Goal: Task Accomplishment & Management: Manage account settings

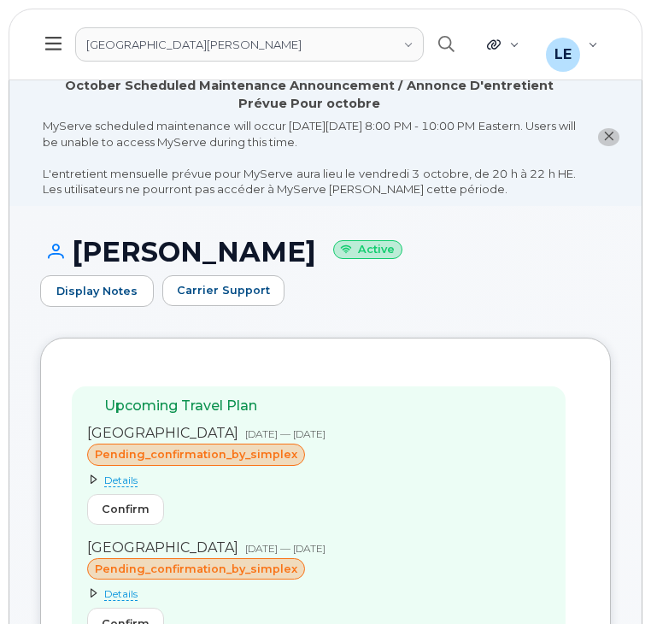
click at [392, 62] on div "University of Prince Edward Island" at bounding box center [243, 45] width 352 height 38
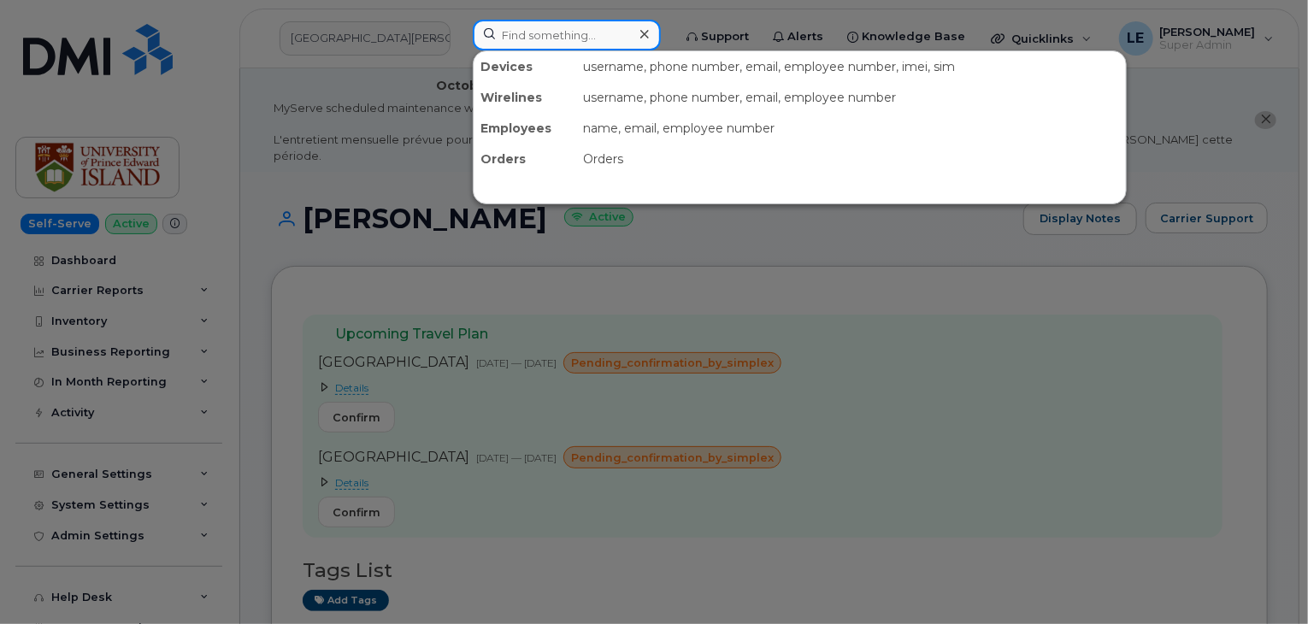
click at [578, 26] on input at bounding box center [567, 35] width 188 height 31
paste input "BRYCE.NELSON1@MASSELEC.COM"
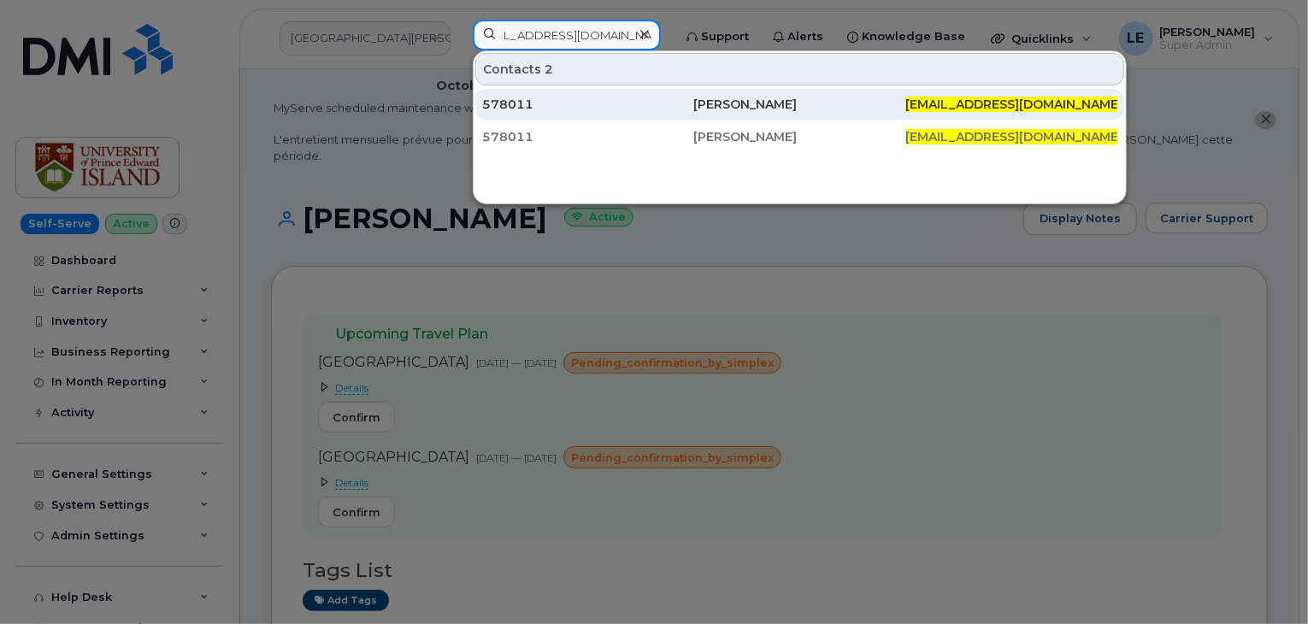
type input "BRYCE.NELSON1@MASSELEC.COM"
click at [650, 97] on div "Bryce Nelson" at bounding box center [800, 104] width 212 height 17
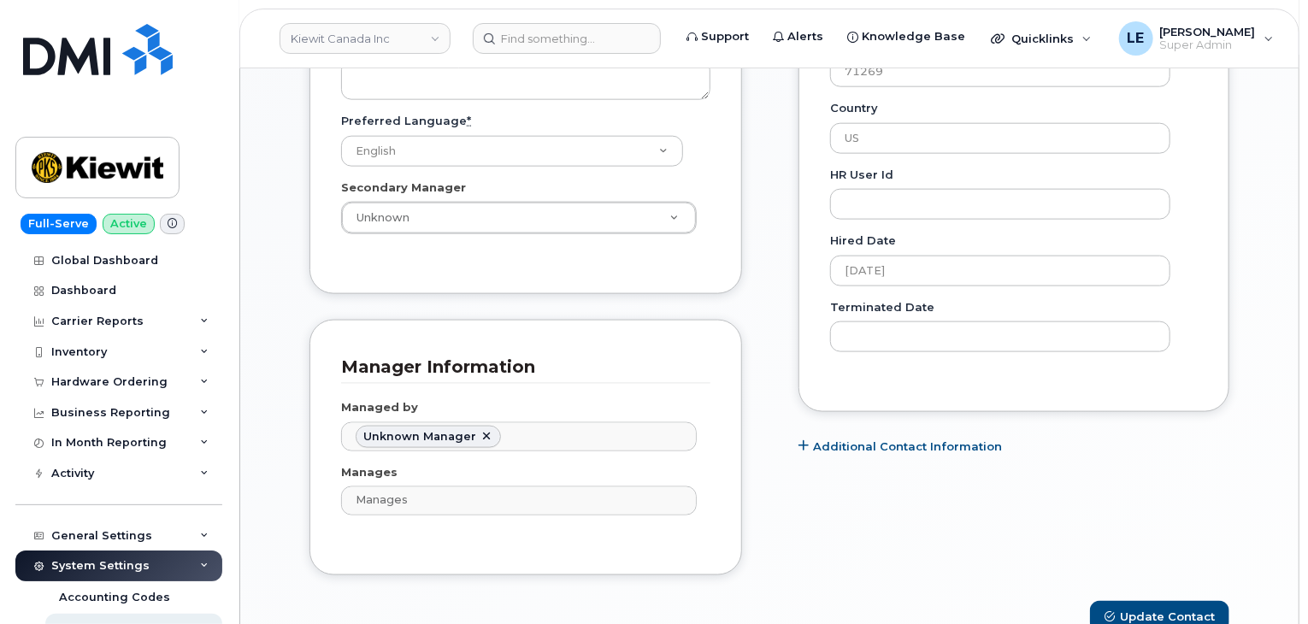
scroll to position [997, 0]
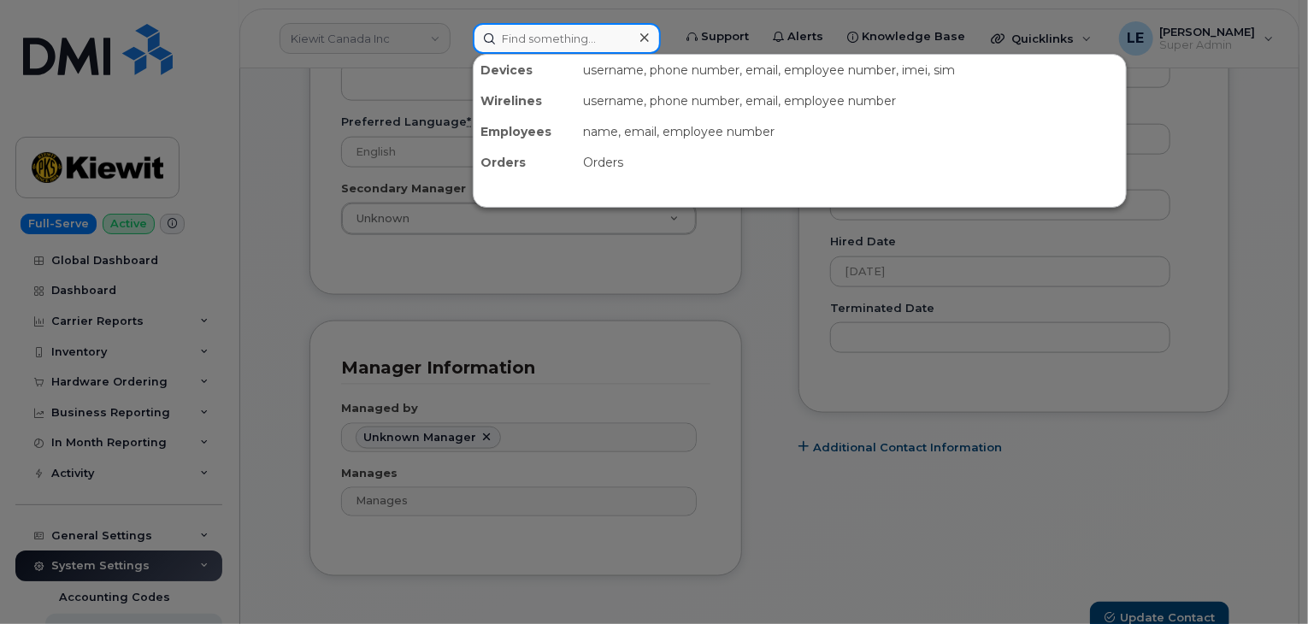
click at [563, 35] on input at bounding box center [567, 38] width 188 height 31
paste input "848-384-1034"
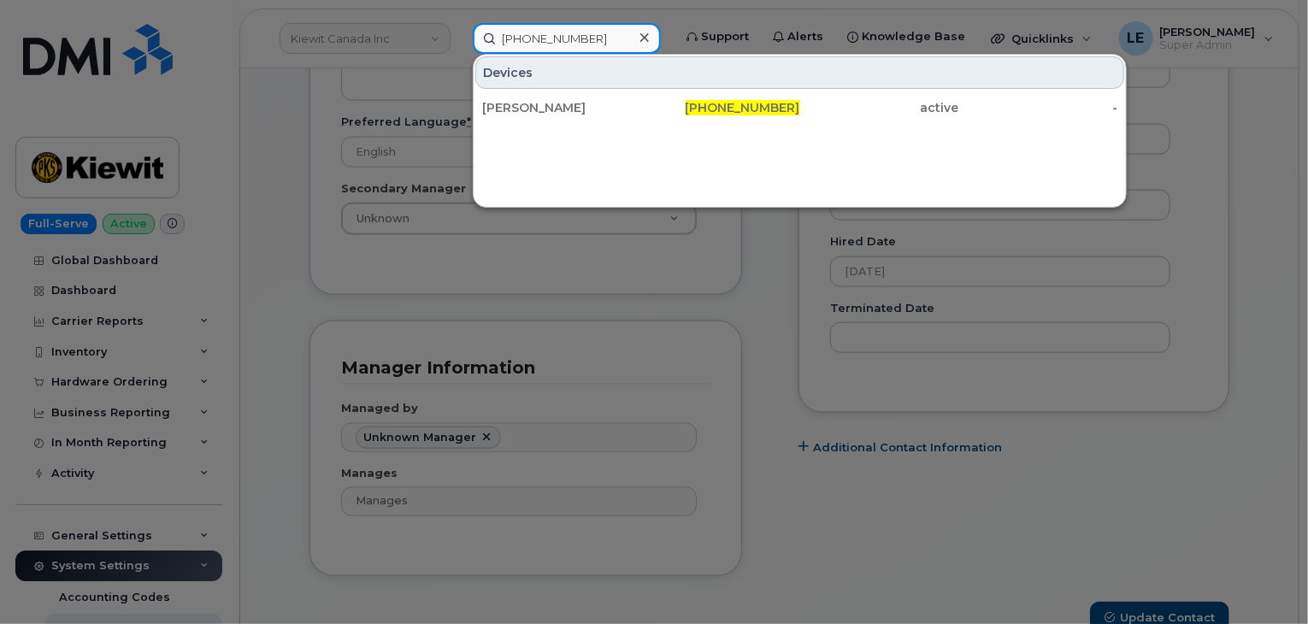
type input "848-384-1034"
click at [579, 79] on div "Devices" at bounding box center [799, 72] width 649 height 32
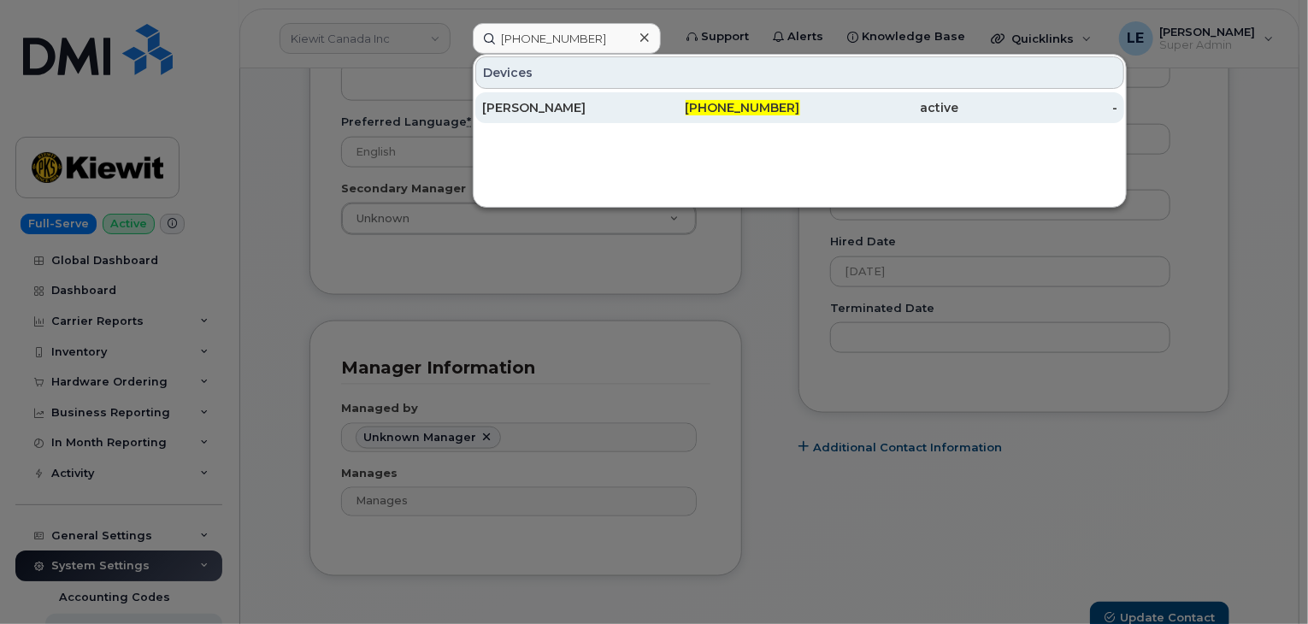
click at [584, 92] on div "BENJAMIN HACK" at bounding box center [561, 107] width 159 height 31
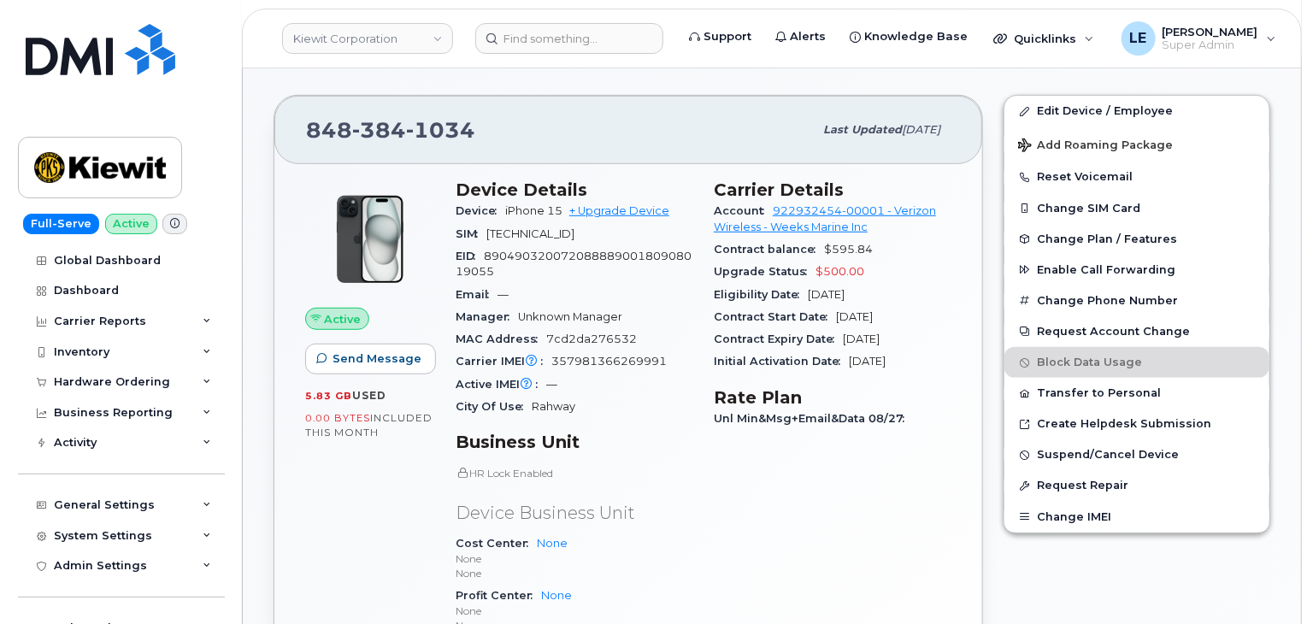
scroll to position [413, 0]
click at [1064, 448] on span "Suspend/Cancel Device" at bounding box center [1105, 454] width 142 height 13
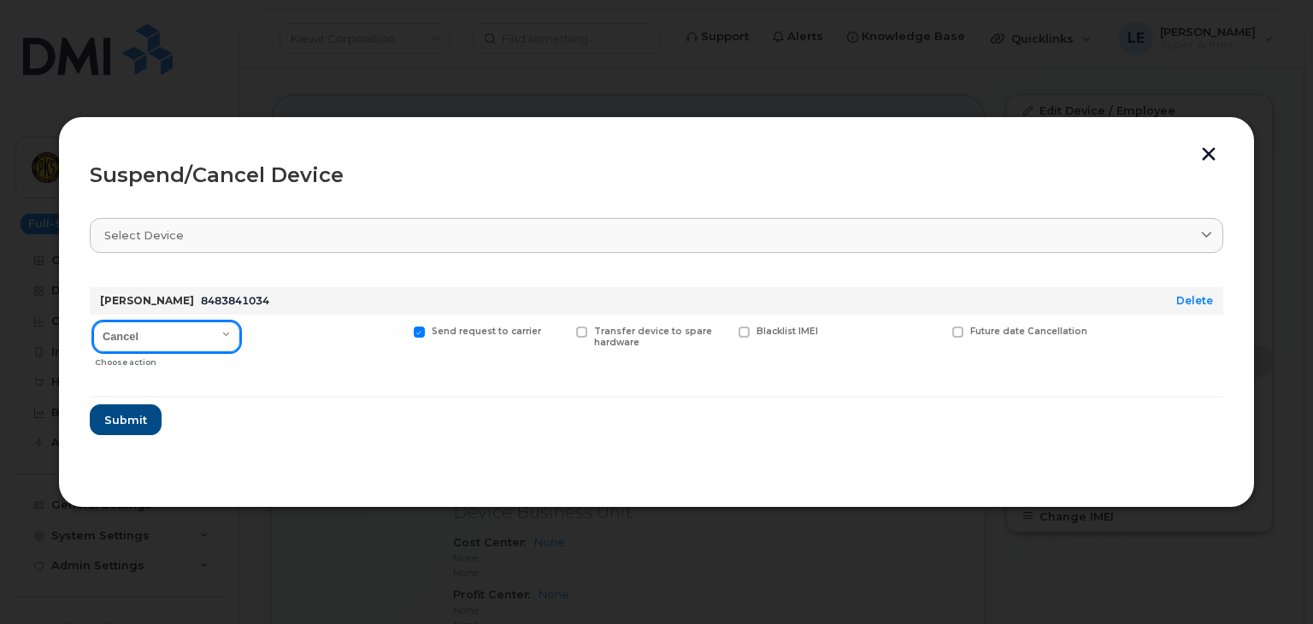
click at [188, 325] on select "Cancel Suspend - Reduced Rate Suspend - Full Rate Suspend - Lost Device/Stolen …" at bounding box center [166, 336] width 147 height 31
select select "[object Object]"
click at [93, 321] on select "Cancel Suspend - Reduced Rate Suspend - Full Rate Suspend - Lost Device/Stolen …" at bounding box center [166, 336] width 147 height 31
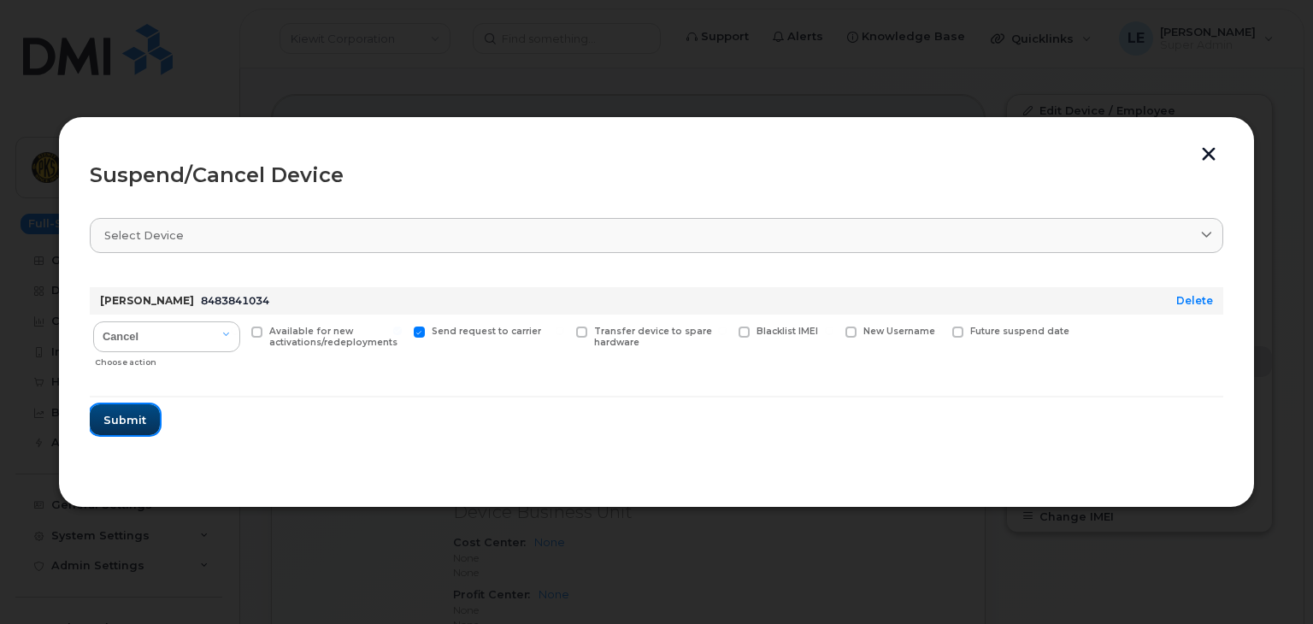
click at [125, 428] on button "Submit" at bounding box center [125, 419] width 70 height 31
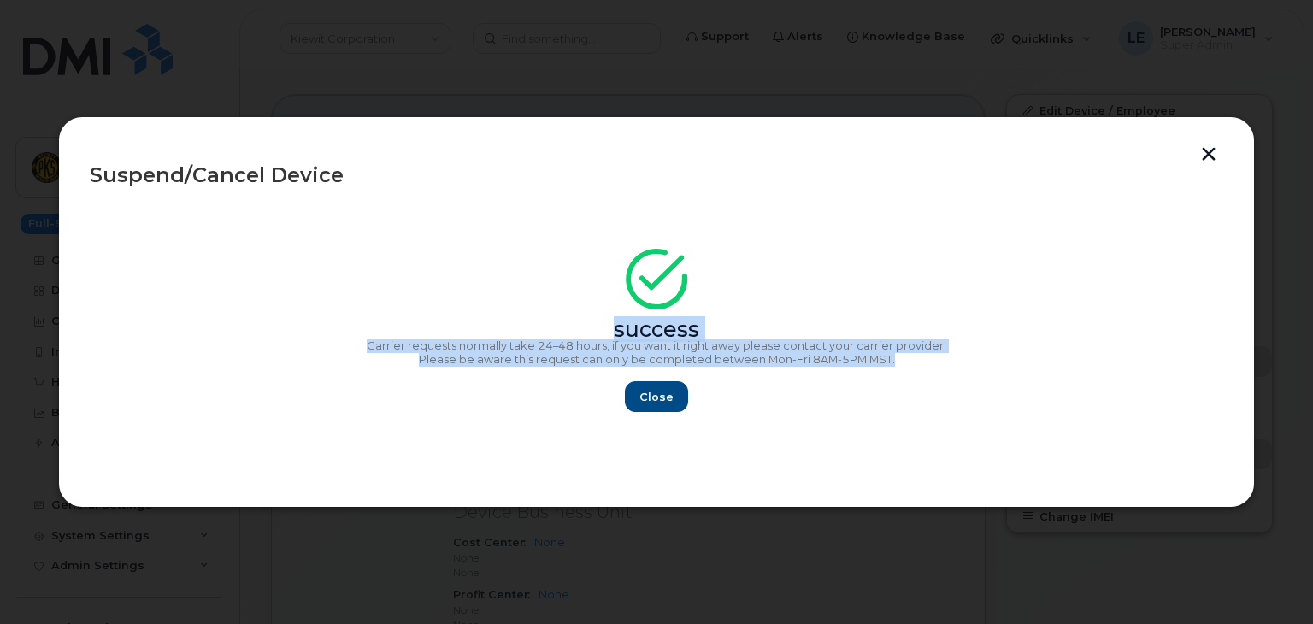
drag, startPoint x: 514, startPoint y: 309, endPoint x: 920, endPoint y: 359, distance: 409.9
click at [914, 361] on div "success Carrier requests normally take 24–48 hours, if you want it right away p…" at bounding box center [656, 335] width 1133 height 153
copy div "success Carrier requests normally take 24–48 hours, if you want it right away p…"
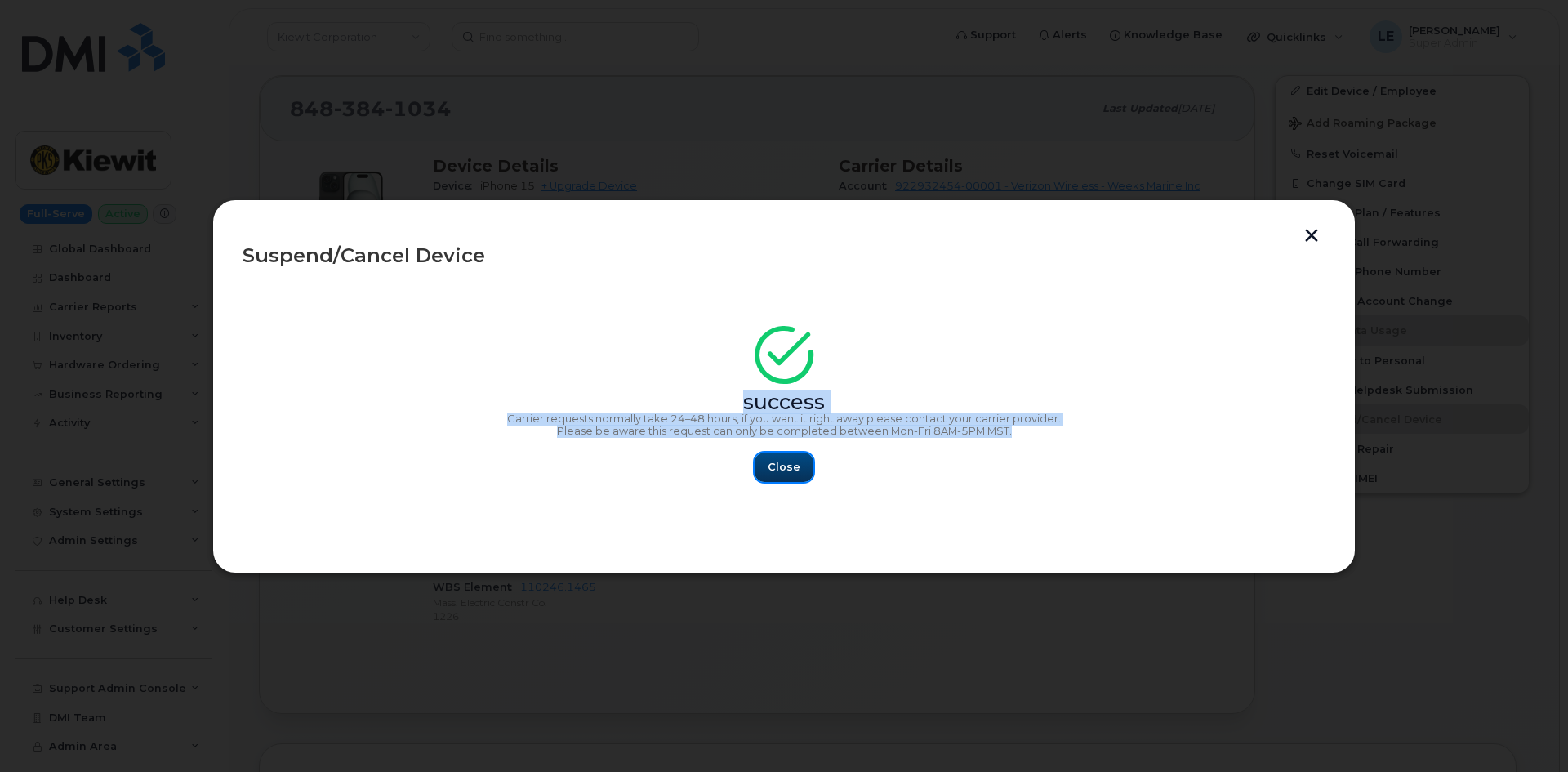
drag, startPoint x: 789, startPoint y: 453, endPoint x: 778, endPoint y: 435, distance: 21.1
click at [789, 453] on button "Close" at bounding box center [784, 466] width 59 height 30
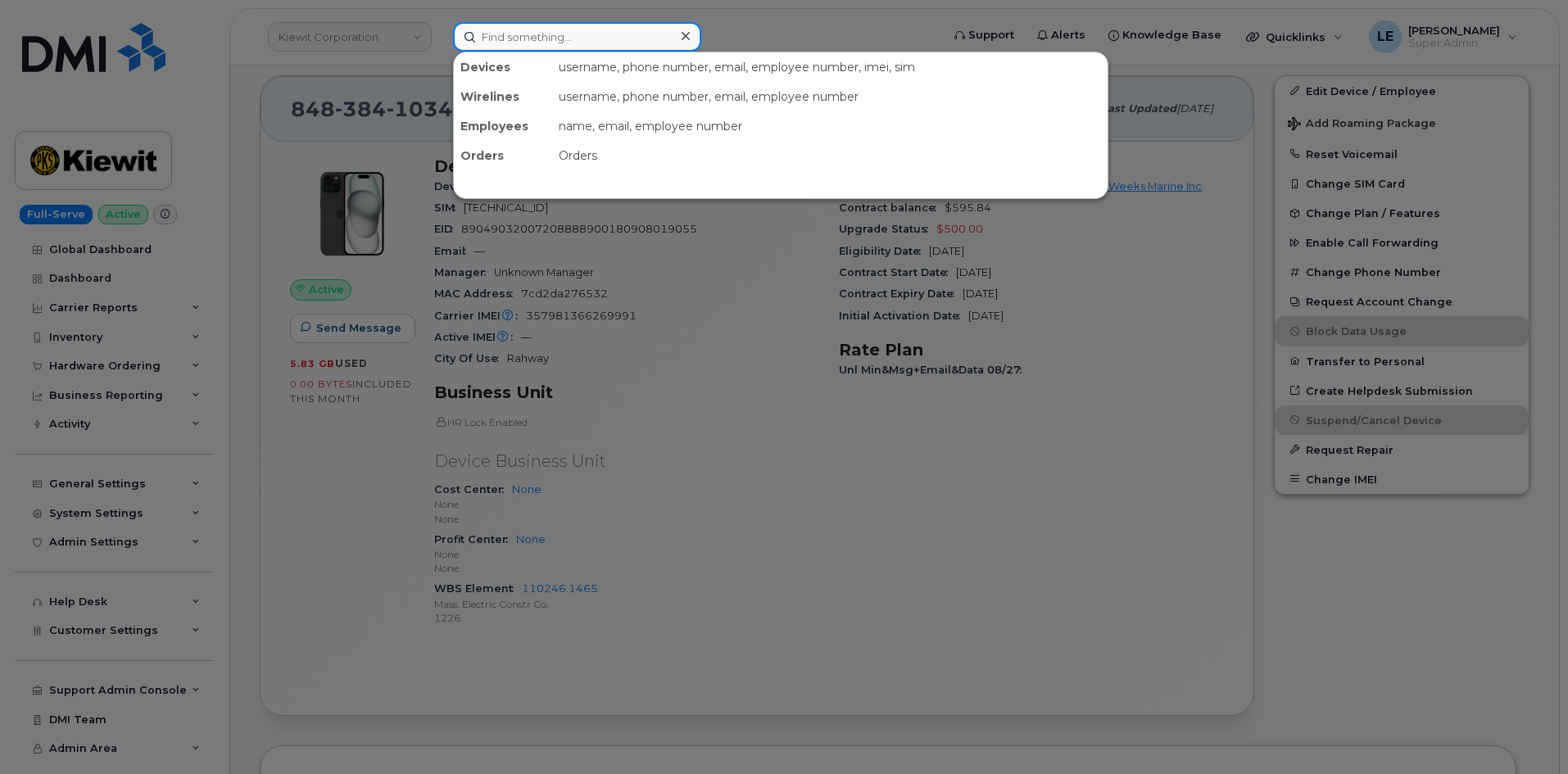
click at [506, 34] on input at bounding box center [577, 36] width 248 height 30
paste input "506-650-2802"
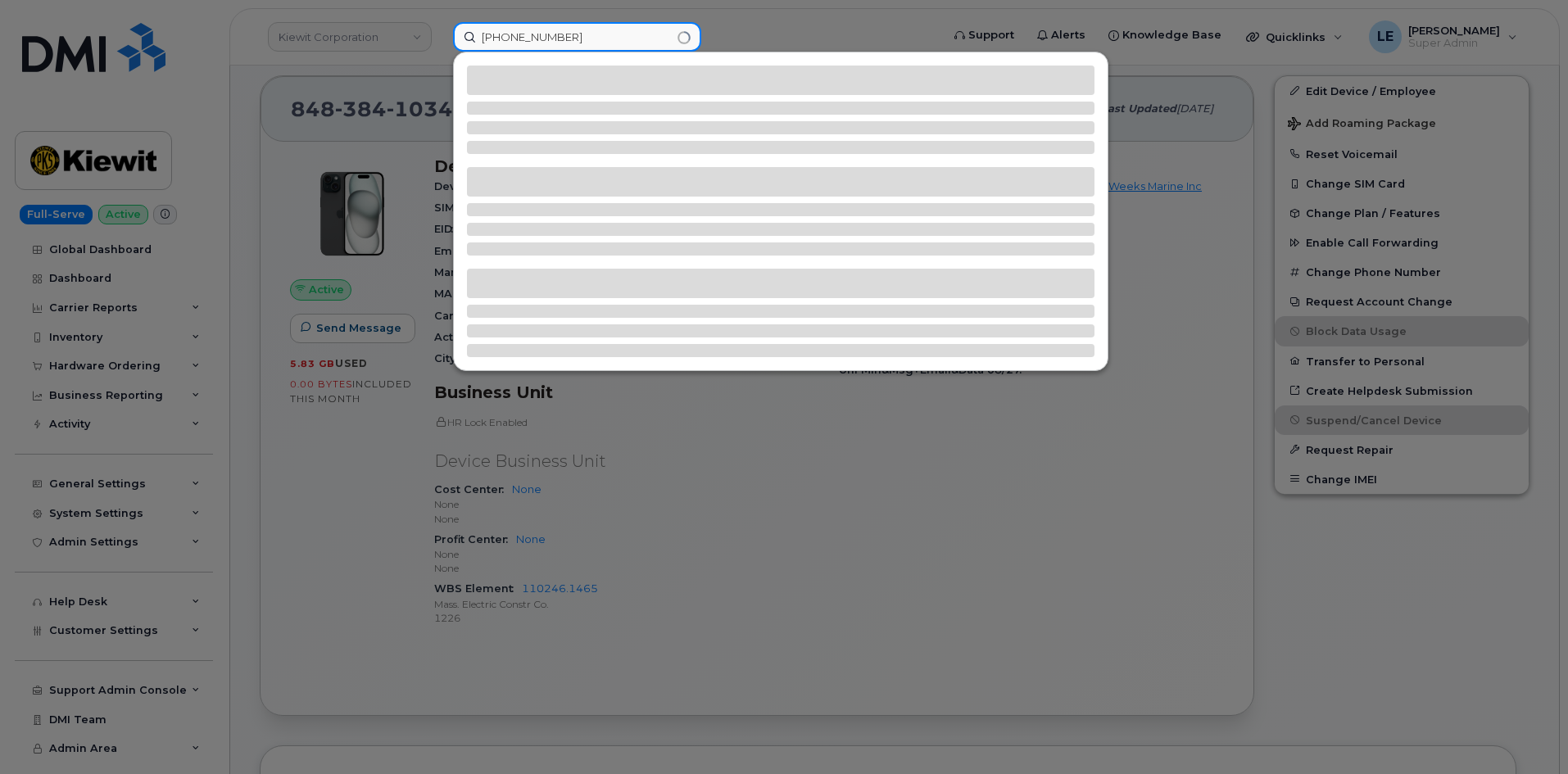
type input "506-650-2802"
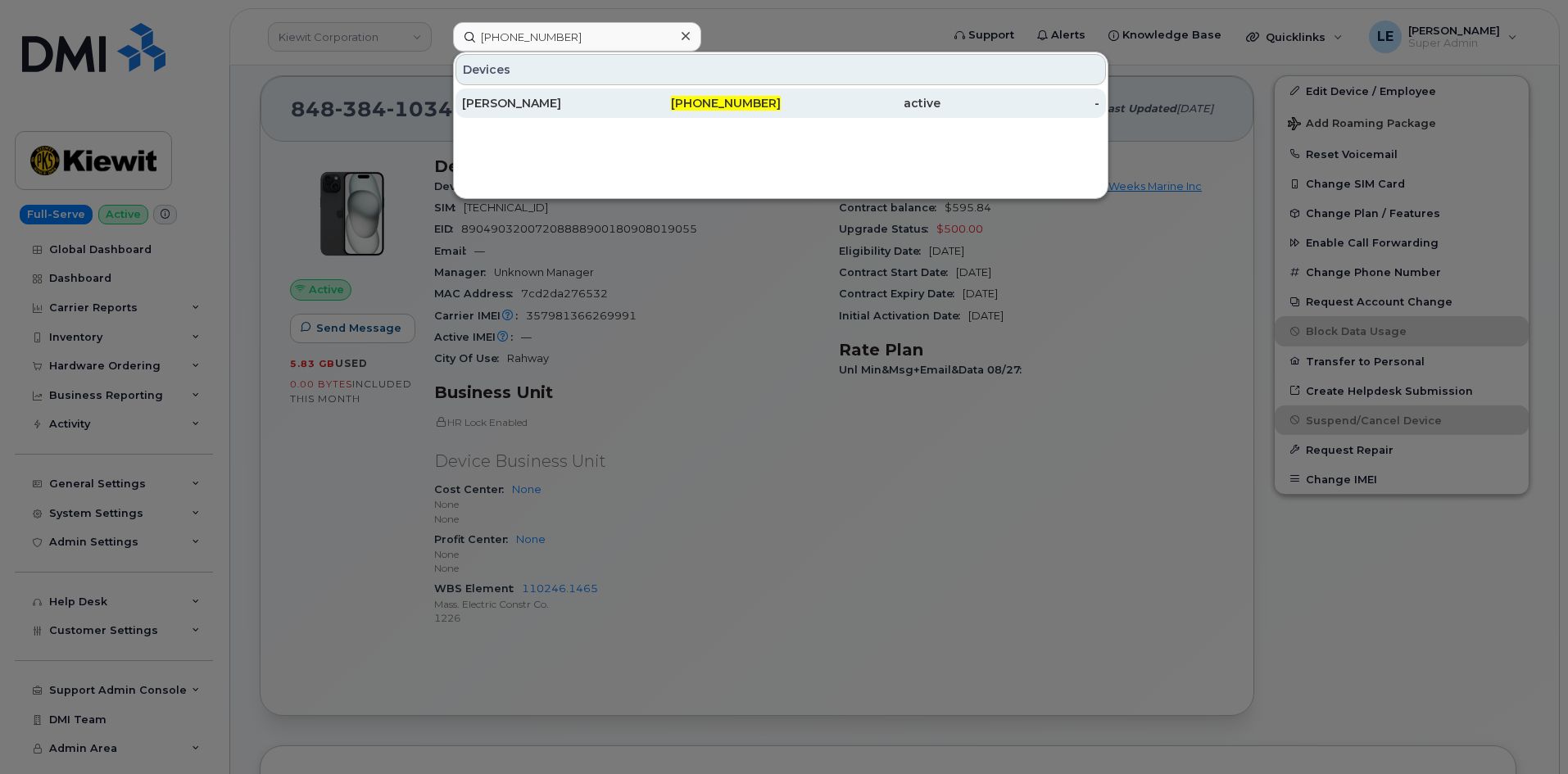
click at [524, 103] on div "Alexander Macdonald" at bounding box center [542, 102] width 160 height 16
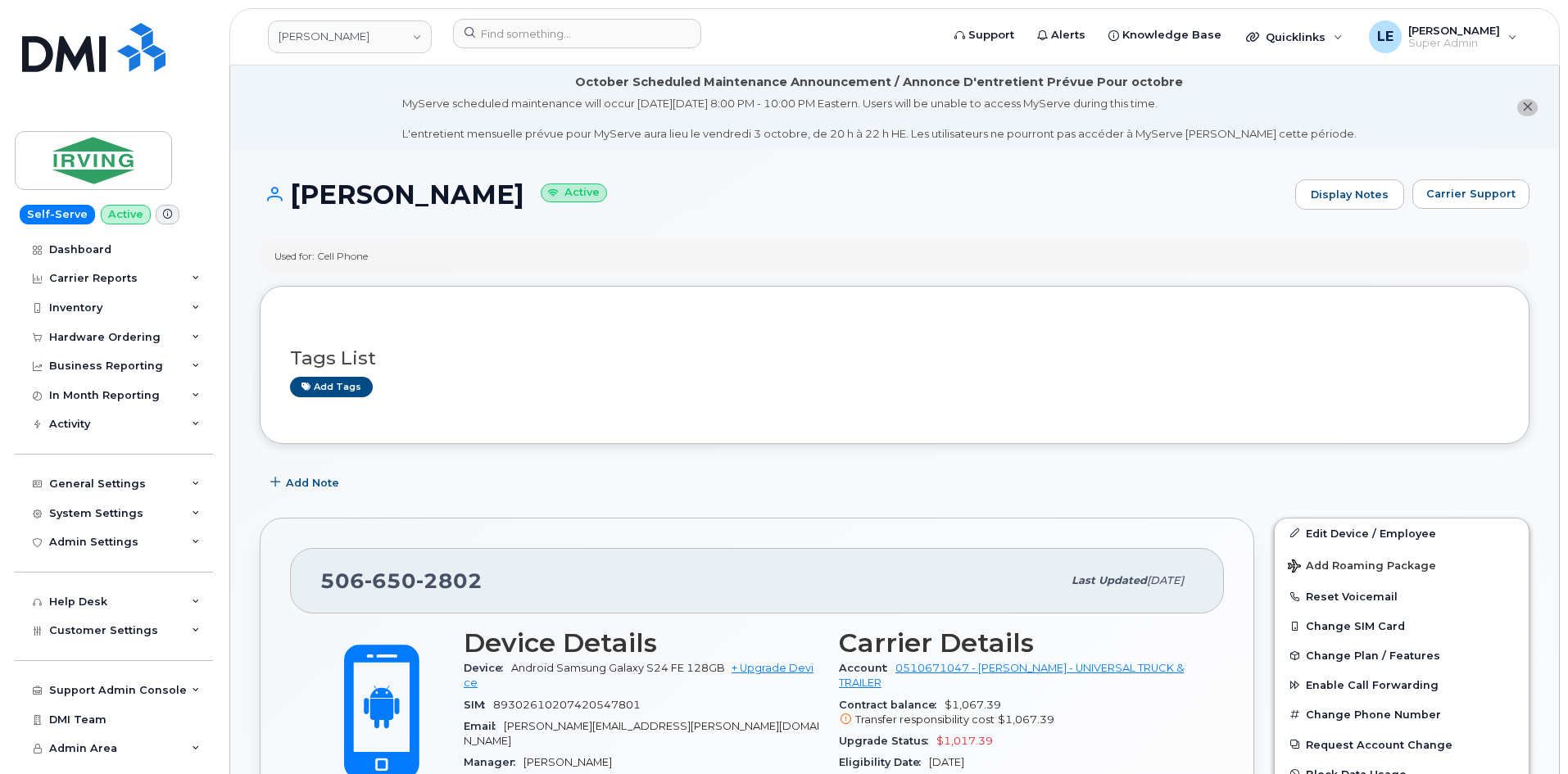
click at [370, 572] on span "650" at bounding box center [390, 580] width 52 height 25
click at [370, 573] on span "650" at bounding box center [390, 580] width 52 height 25
click at [370, 574] on span "650" at bounding box center [390, 580] width 52 height 25
copy span "[PHONE_NUMBER]"
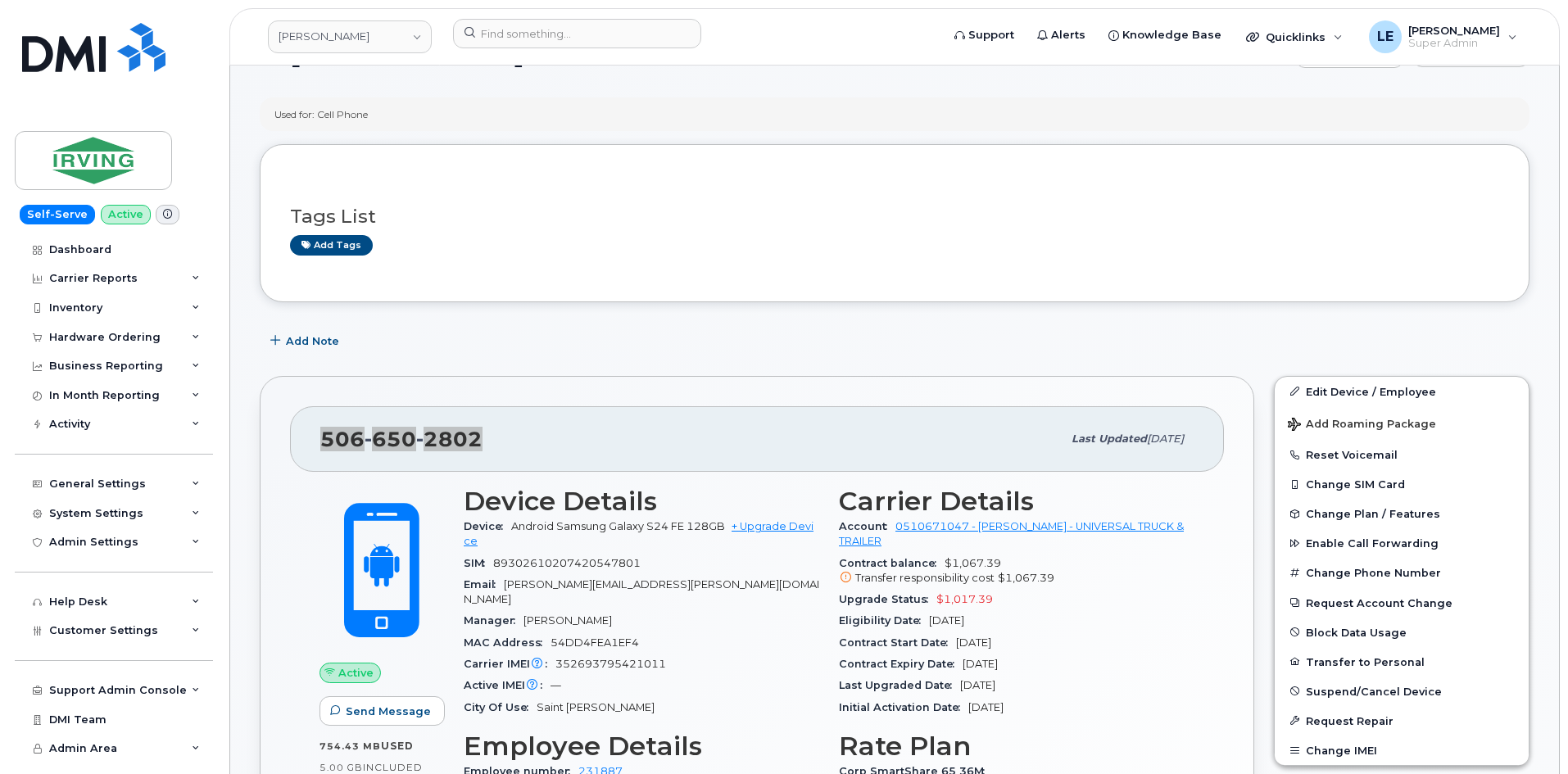
scroll to position [164, 0]
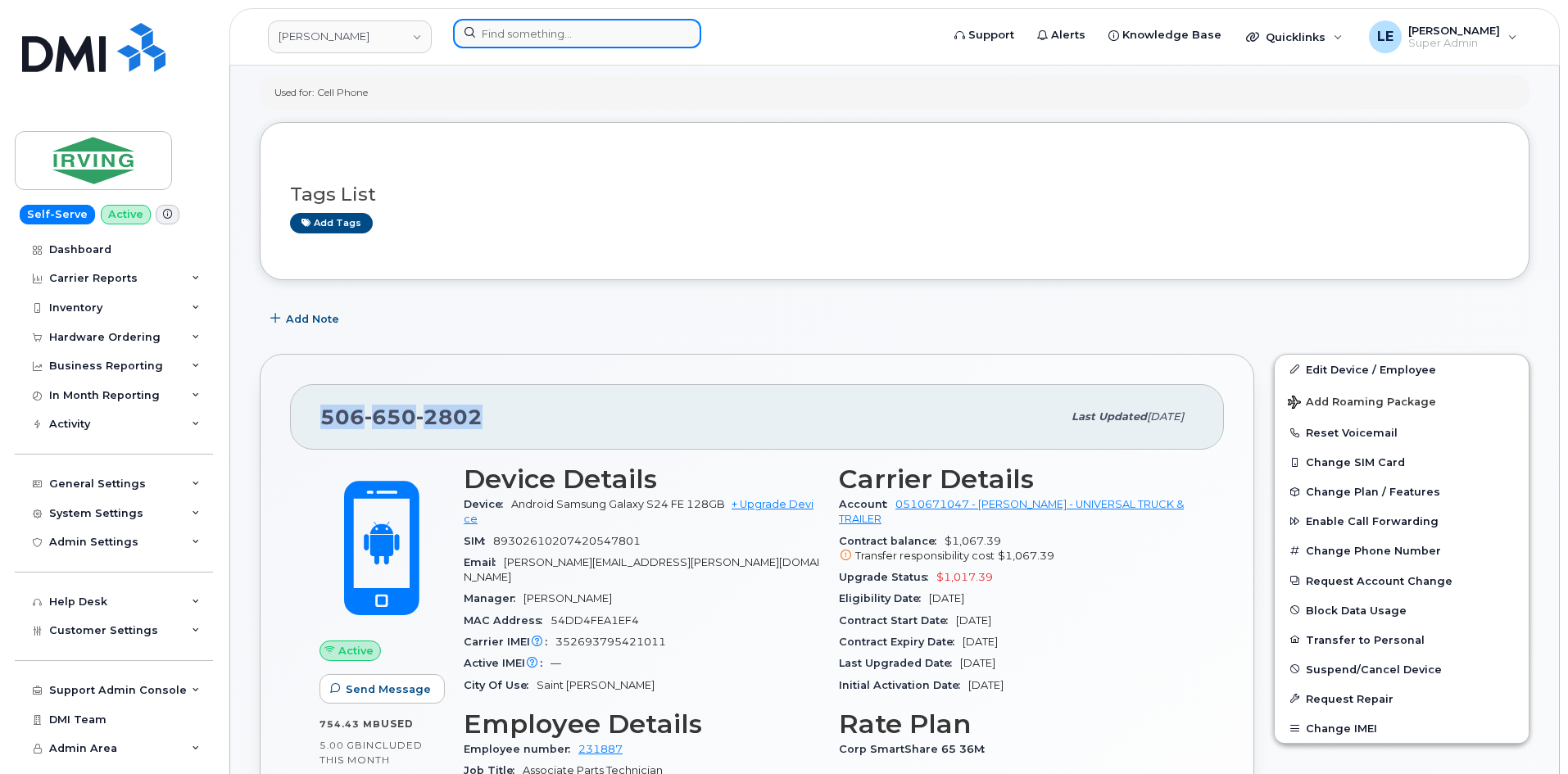
click at [500, 42] on input at bounding box center [577, 34] width 248 height 30
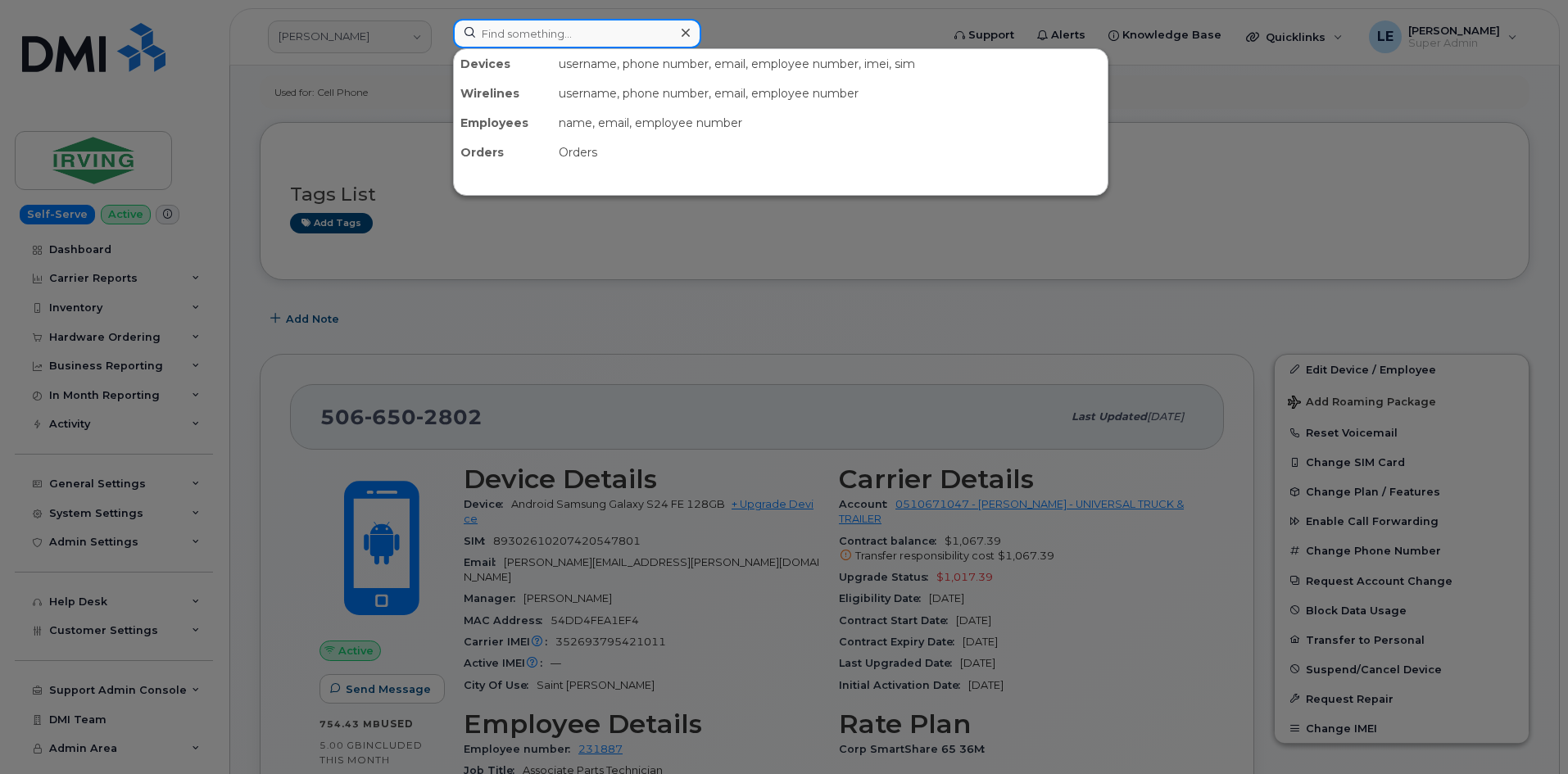
paste input "[PERSON_NAME][EMAIL_ADDRESS][PERSON_NAME][PERSON_NAME][DOMAIN_NAME]"
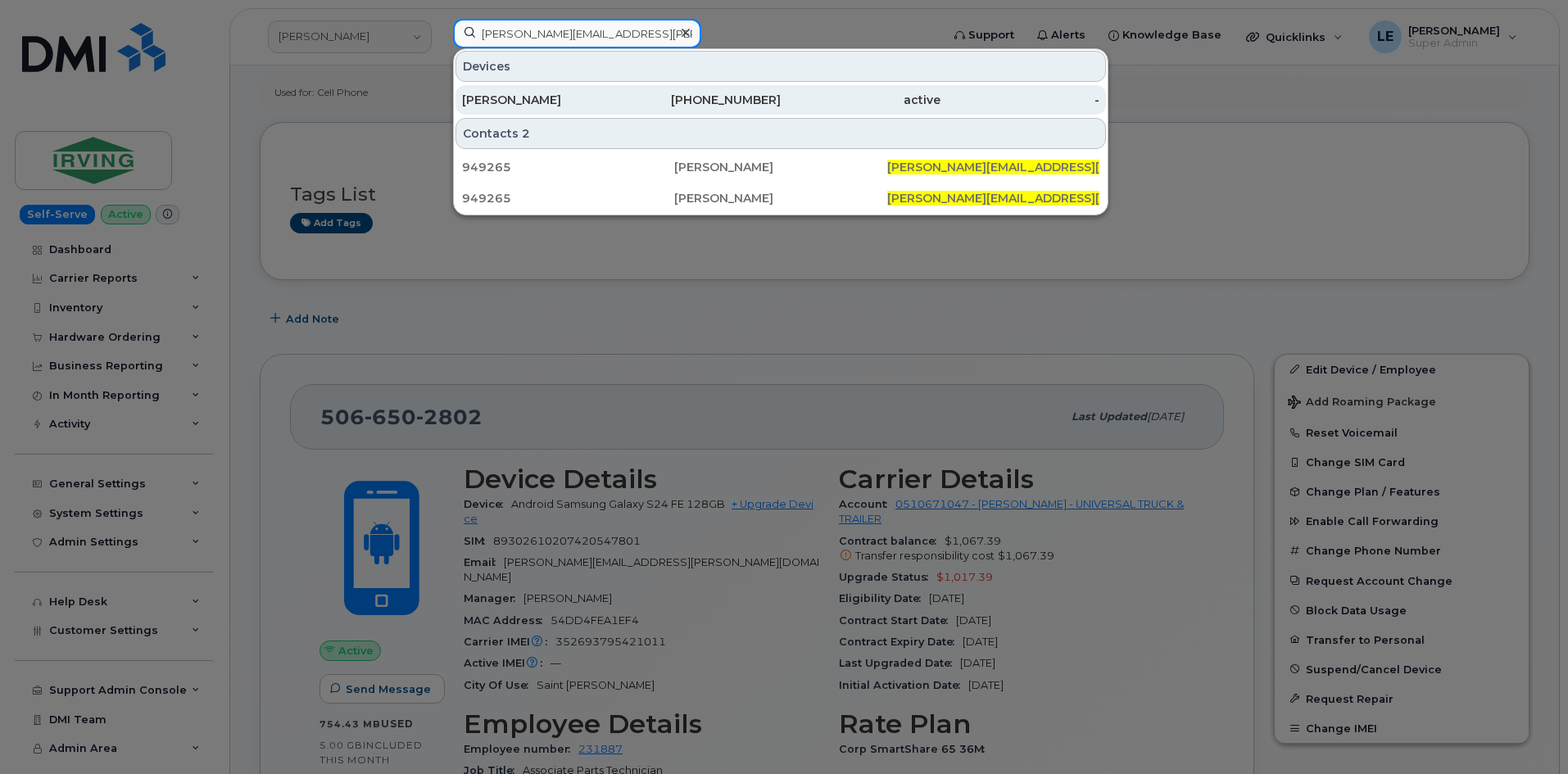
type input "ROY.SANSHUCK@CHERNE.COM"
click at [546, 88] on div "Roy Sanshuck" at bounding box center [542, 100] width 160 height 30
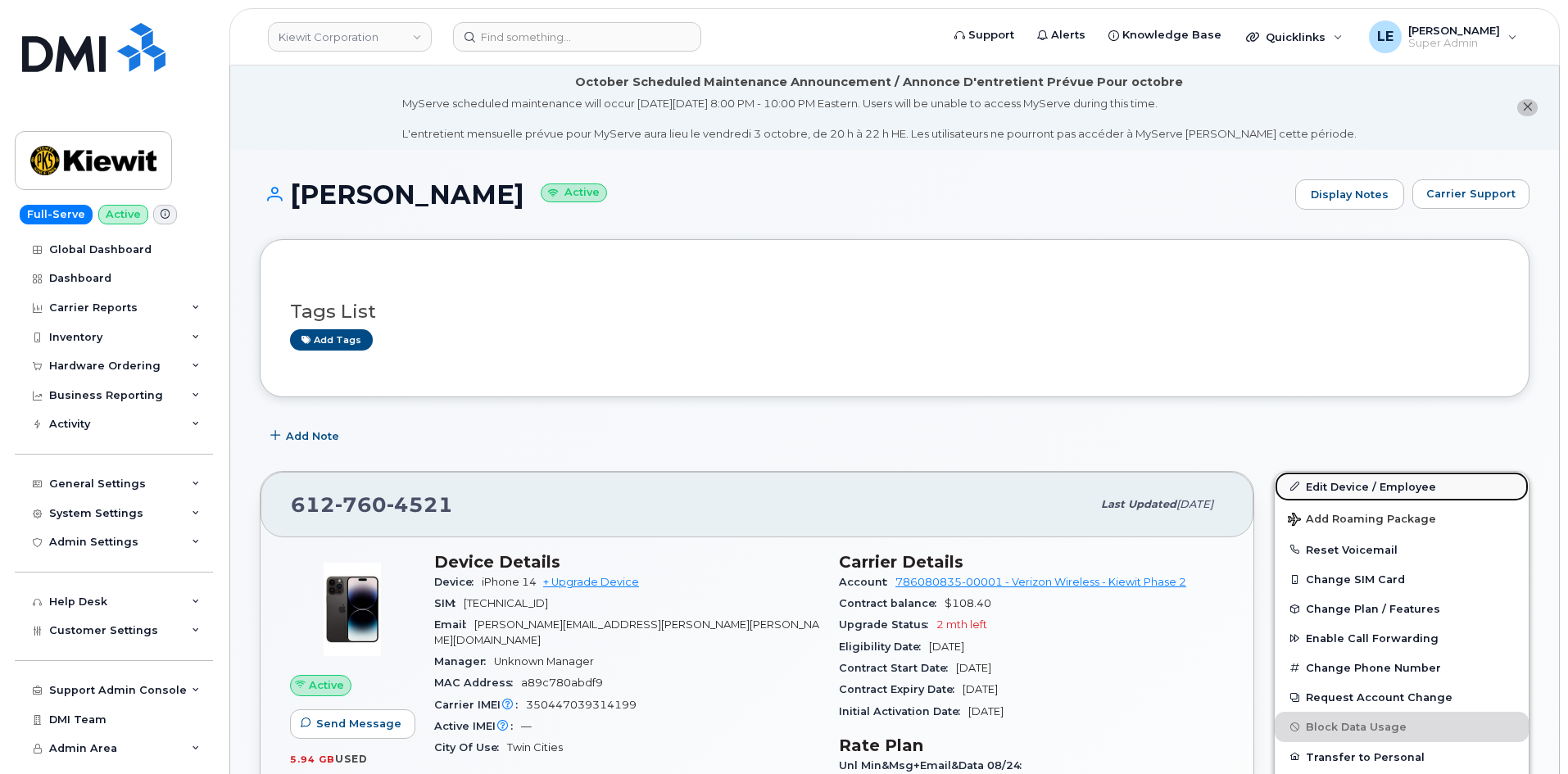
click at [1352, 480] on link "Edit Device / Employee" at bounding box center [1401, 486] width 254 height 30
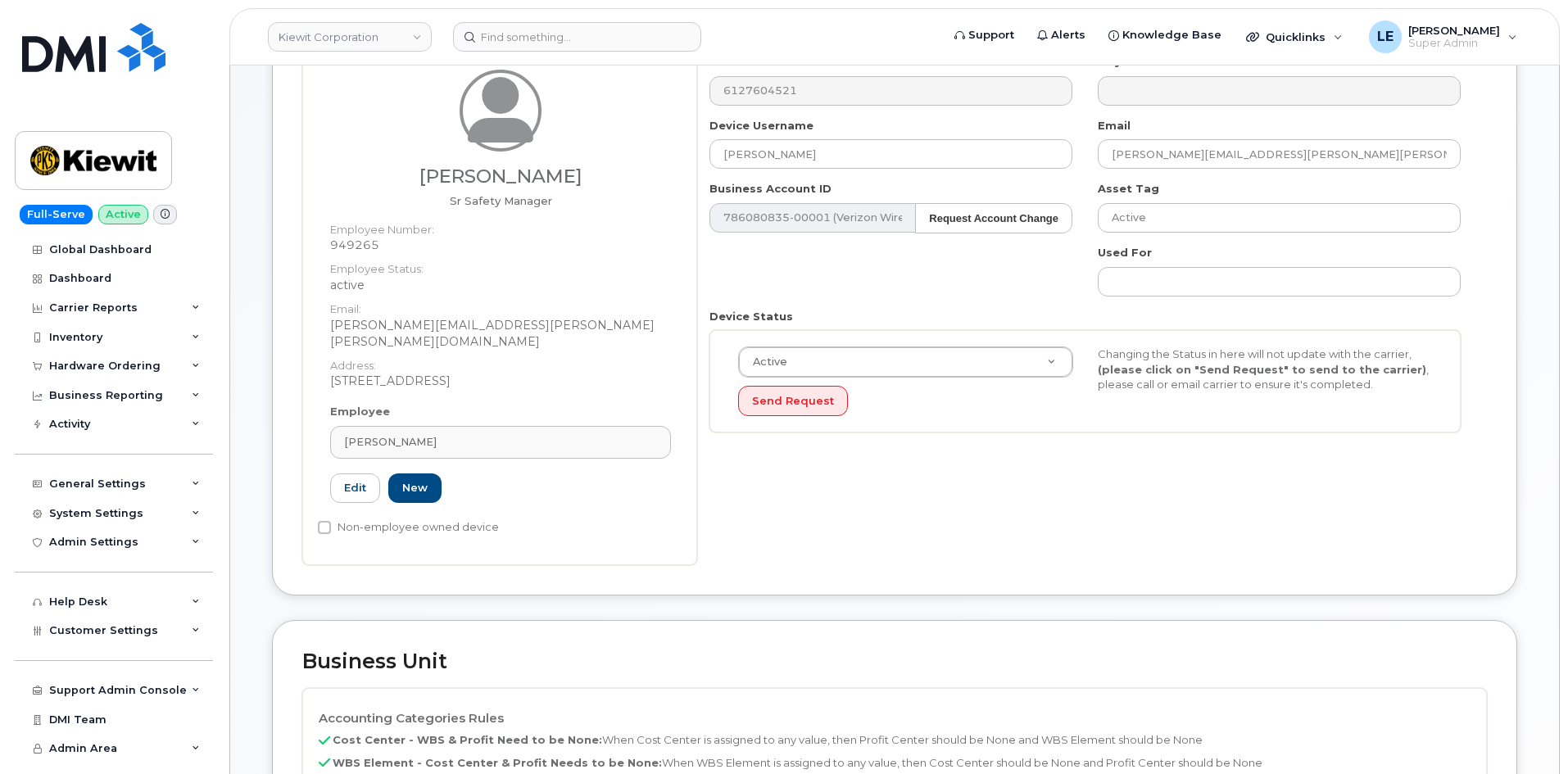
scroll to position [655, 0]
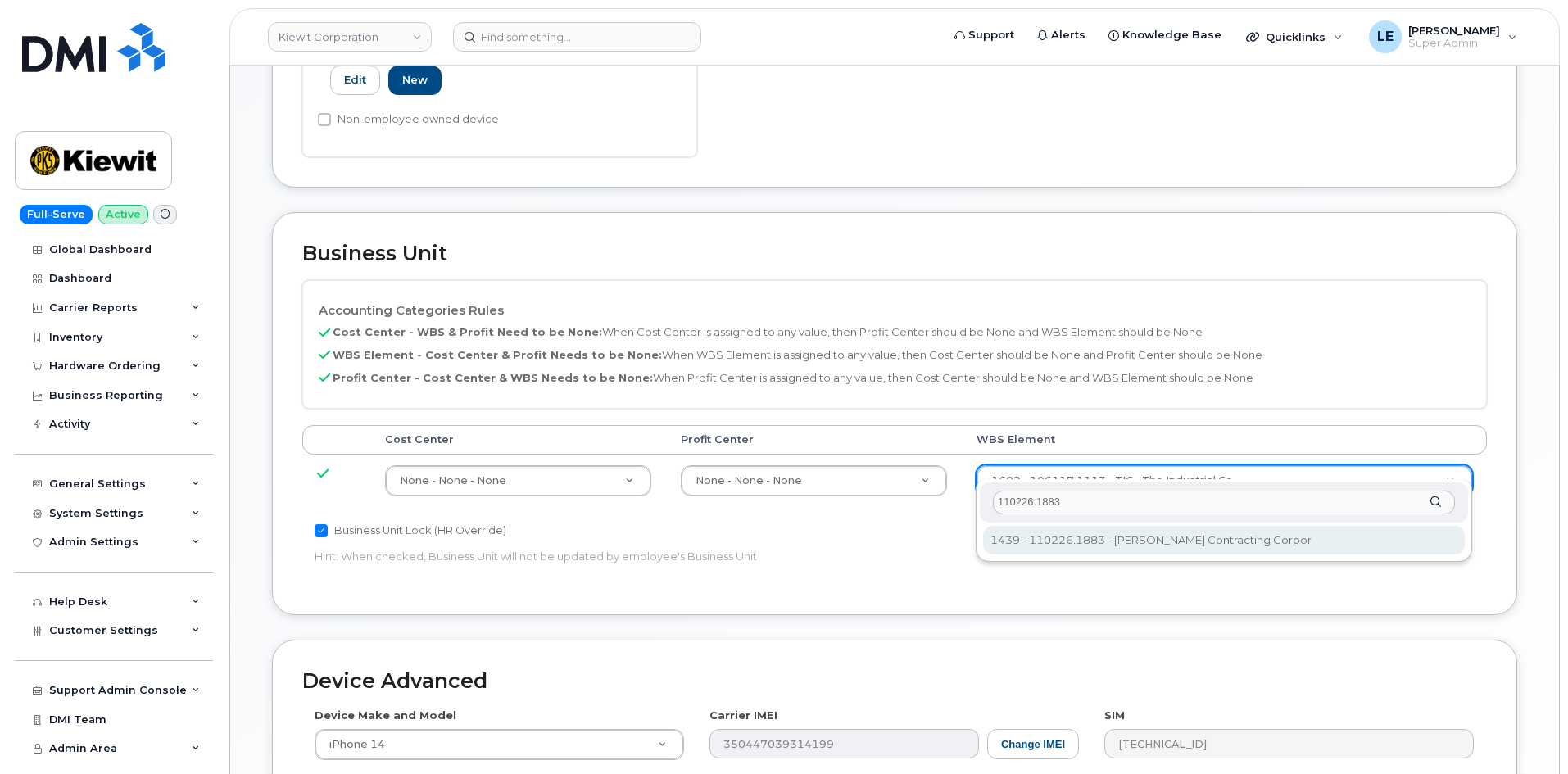
type input "110226.1883"
type input "33469541"
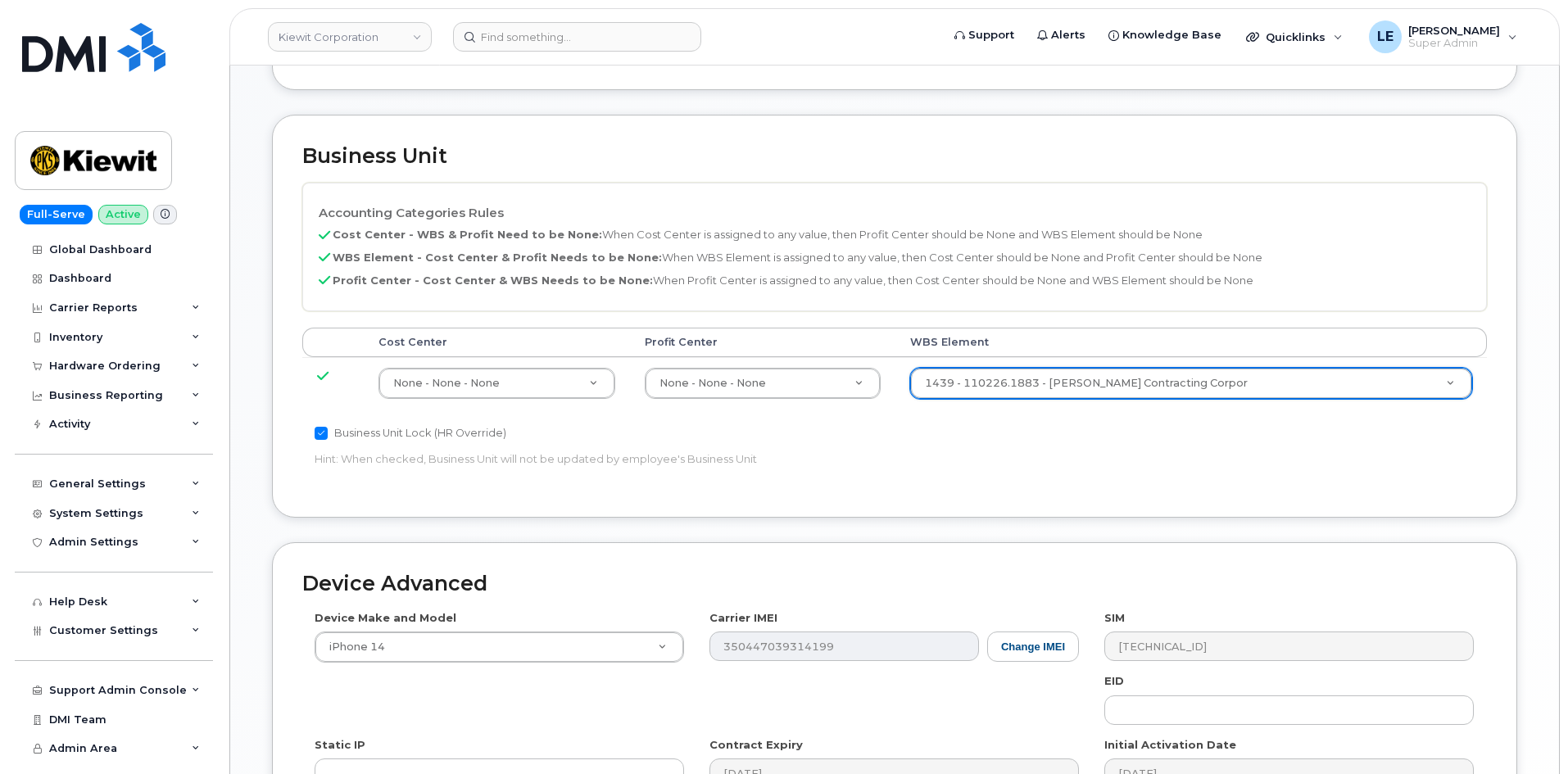
scroll to position [993, 0]
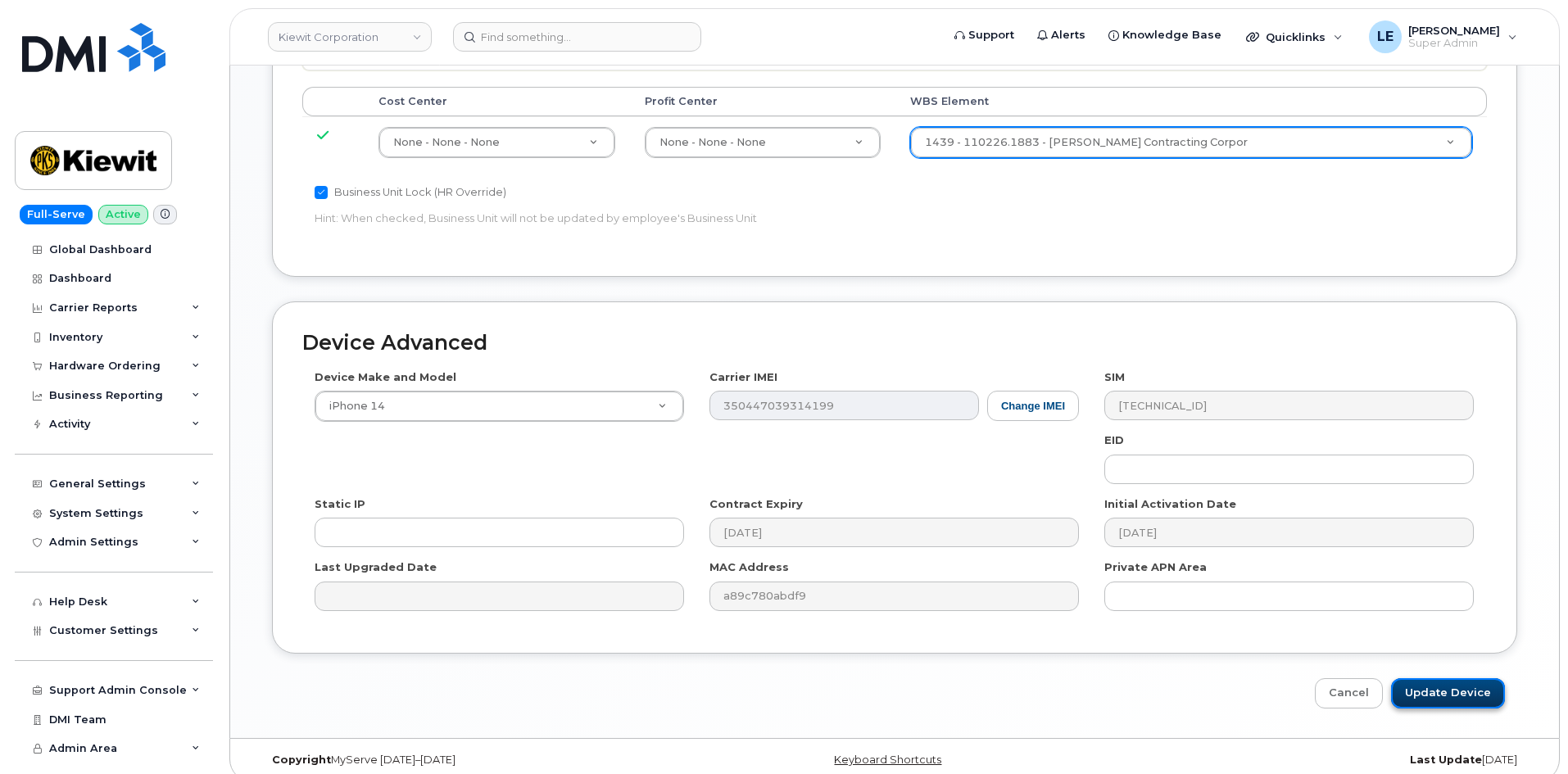
click at [1423, 678] on input "Update Device" at bounding box center [1447, 694] width 114 height 31
type input "Saving..."
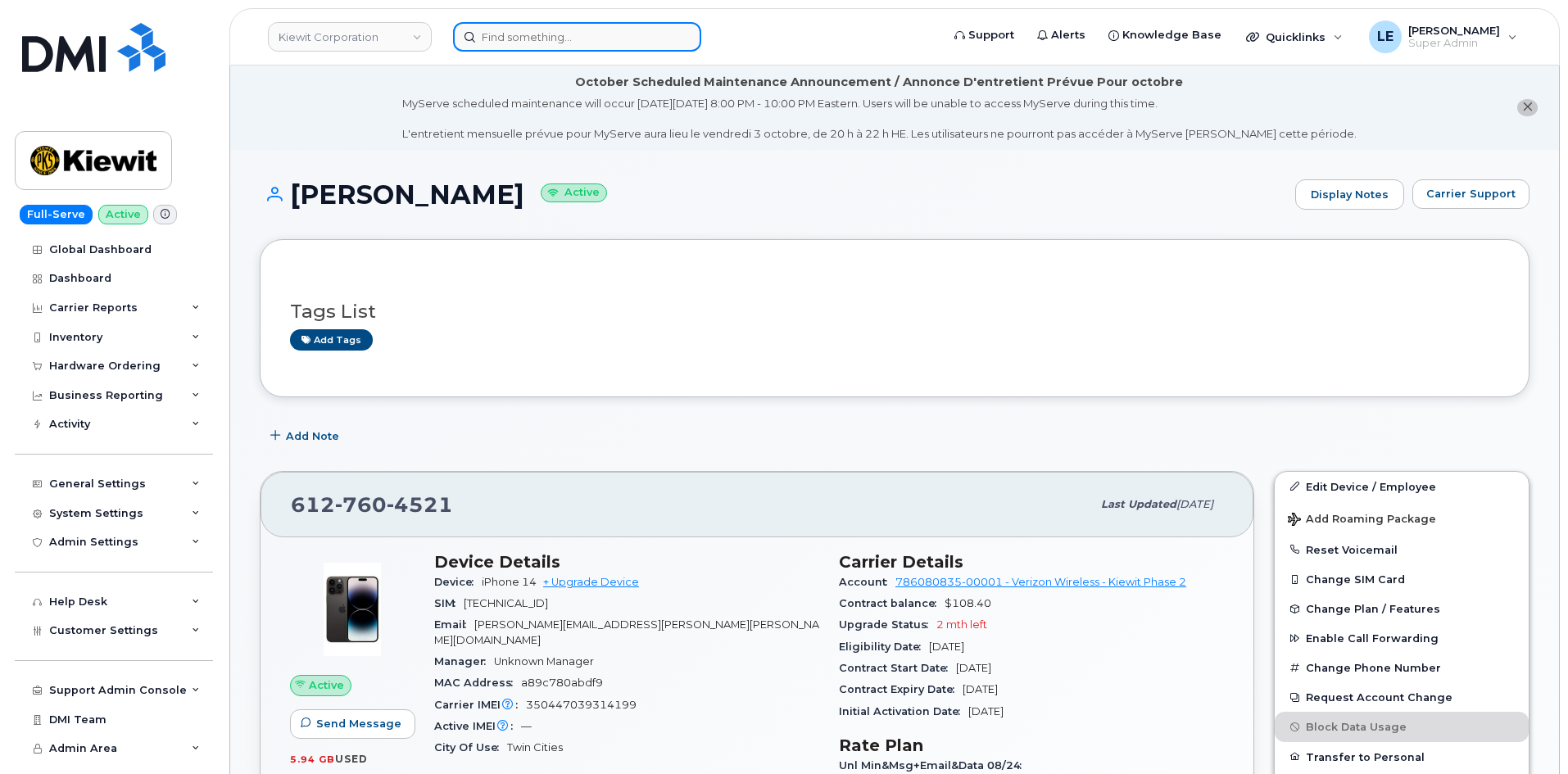
click at [525, 48] on input at bounding box center [577, 36] width 248 height 30
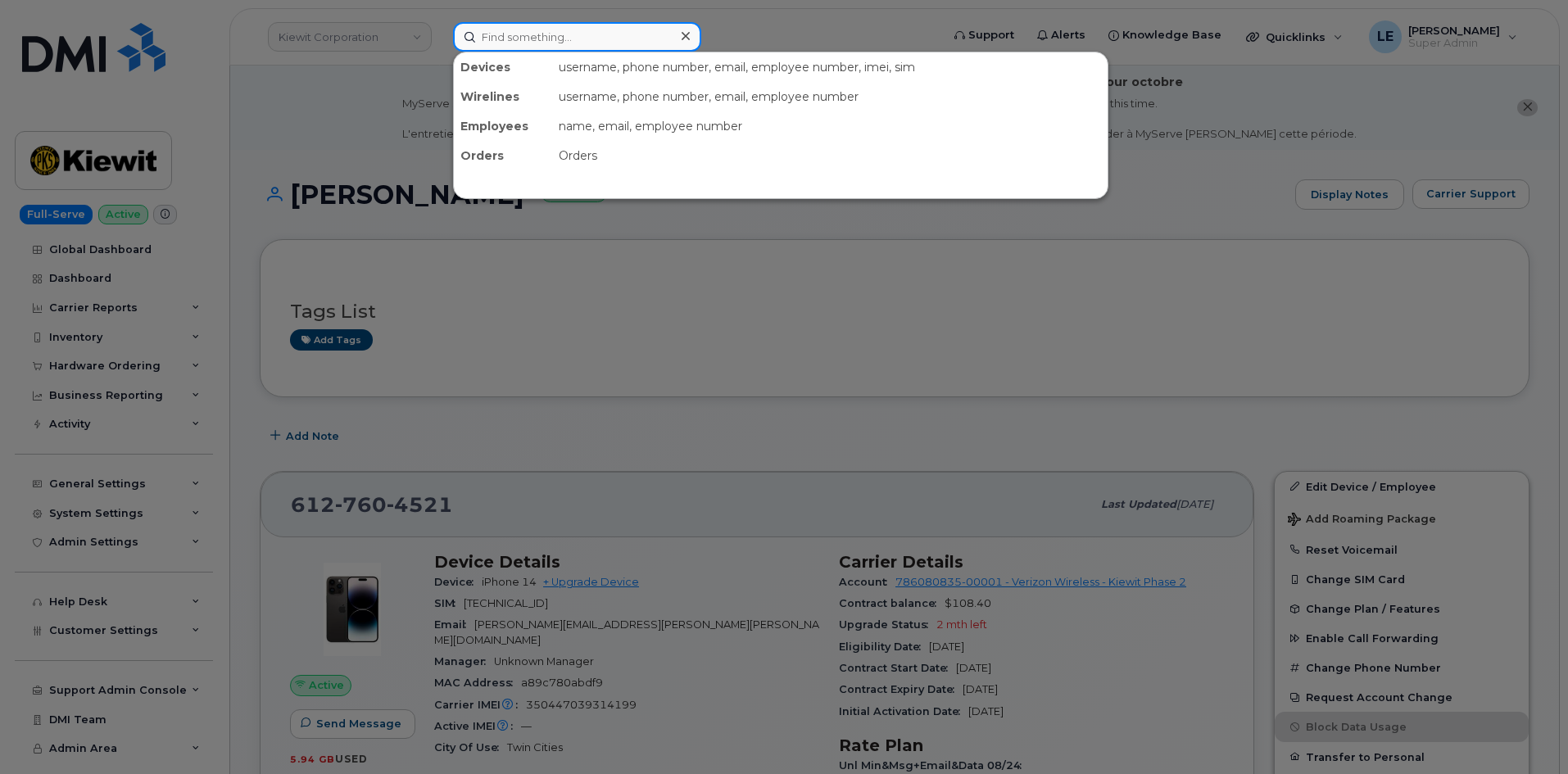
paste input "[EMAIL_ADDRESS][PERSON_NAME][DOMAIN_NAME]"
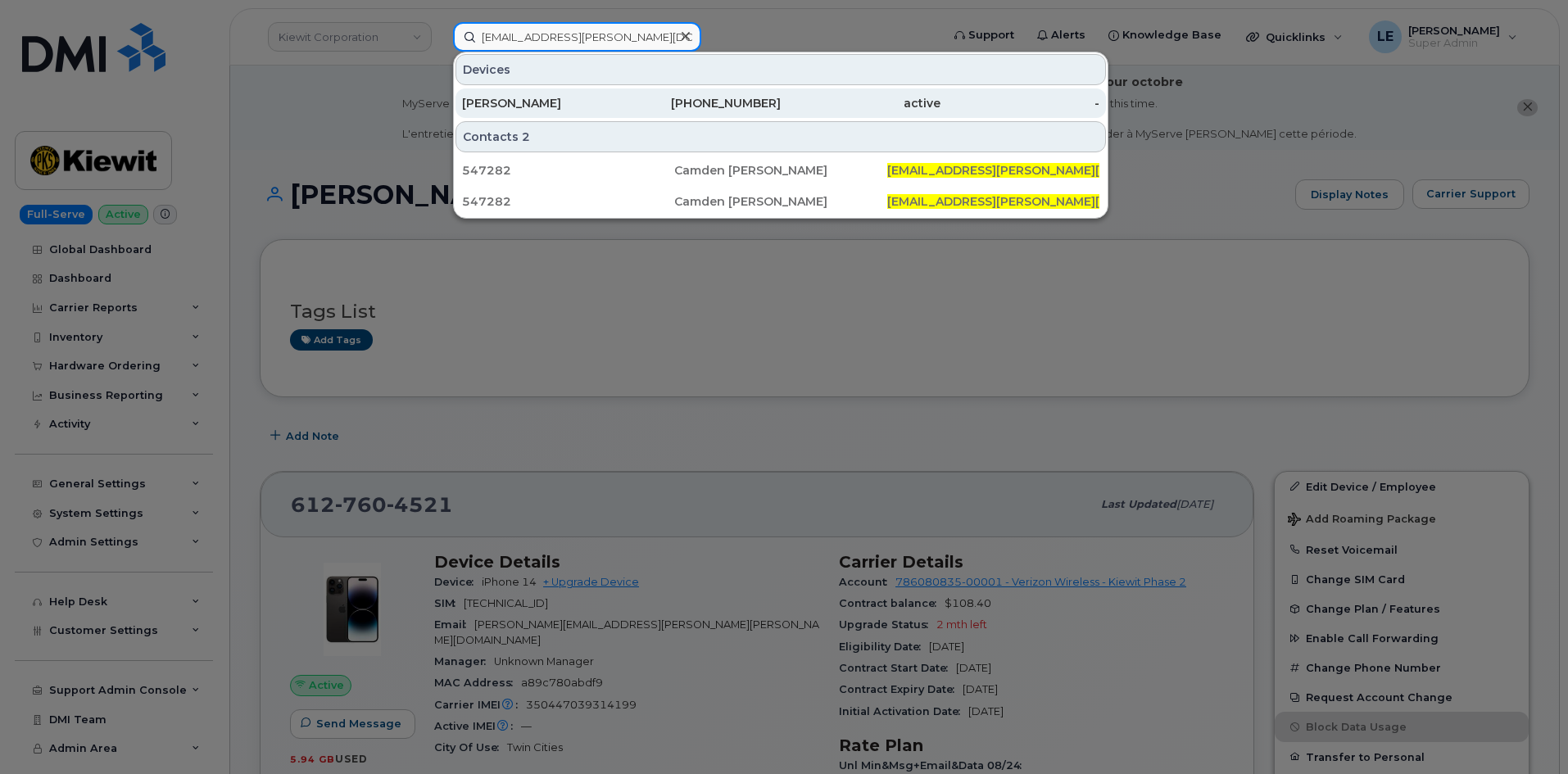
type input "[EMAIL_ADDRESS][PERSON_NAME][DOMAIN_NAME]"
click at [545, 95] on div "[PERSON_NAME]" at bounding box center [542, 102] width 160 height 30
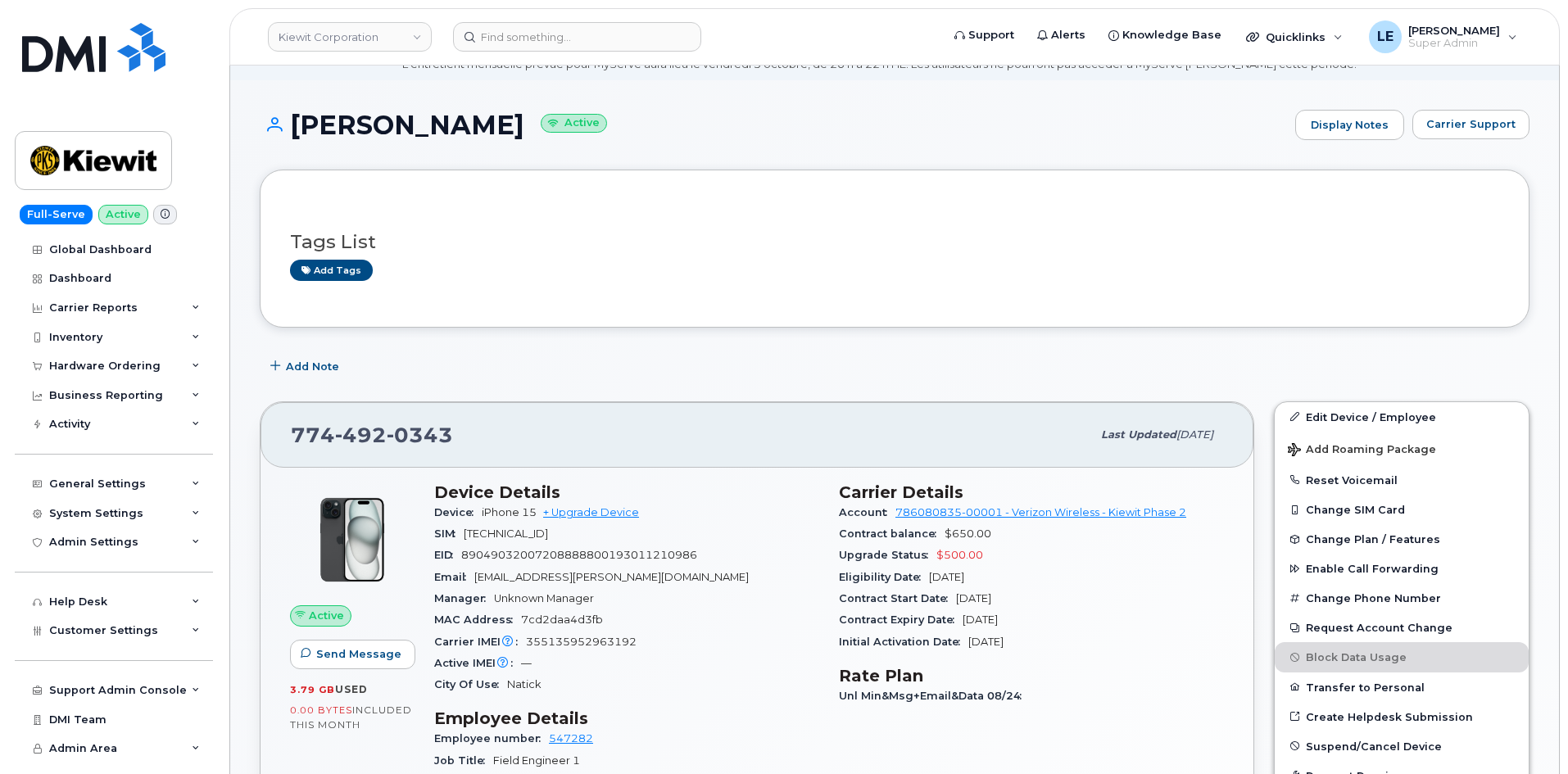
scroll to position [164, 0]
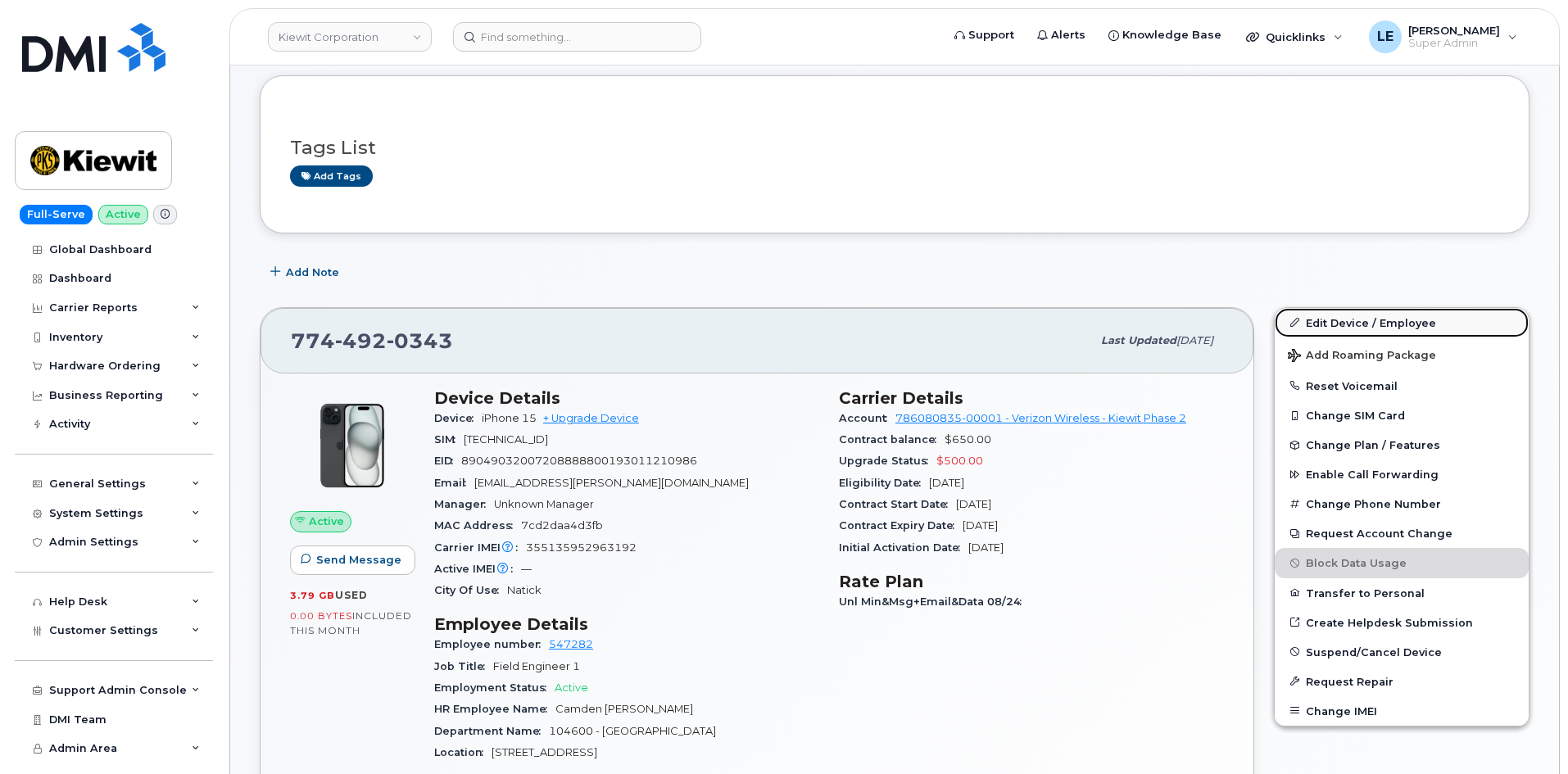
click at [1315, 312] on link "Edit Device / Employee" at bounding box center [1401, 322] width 254 height 30
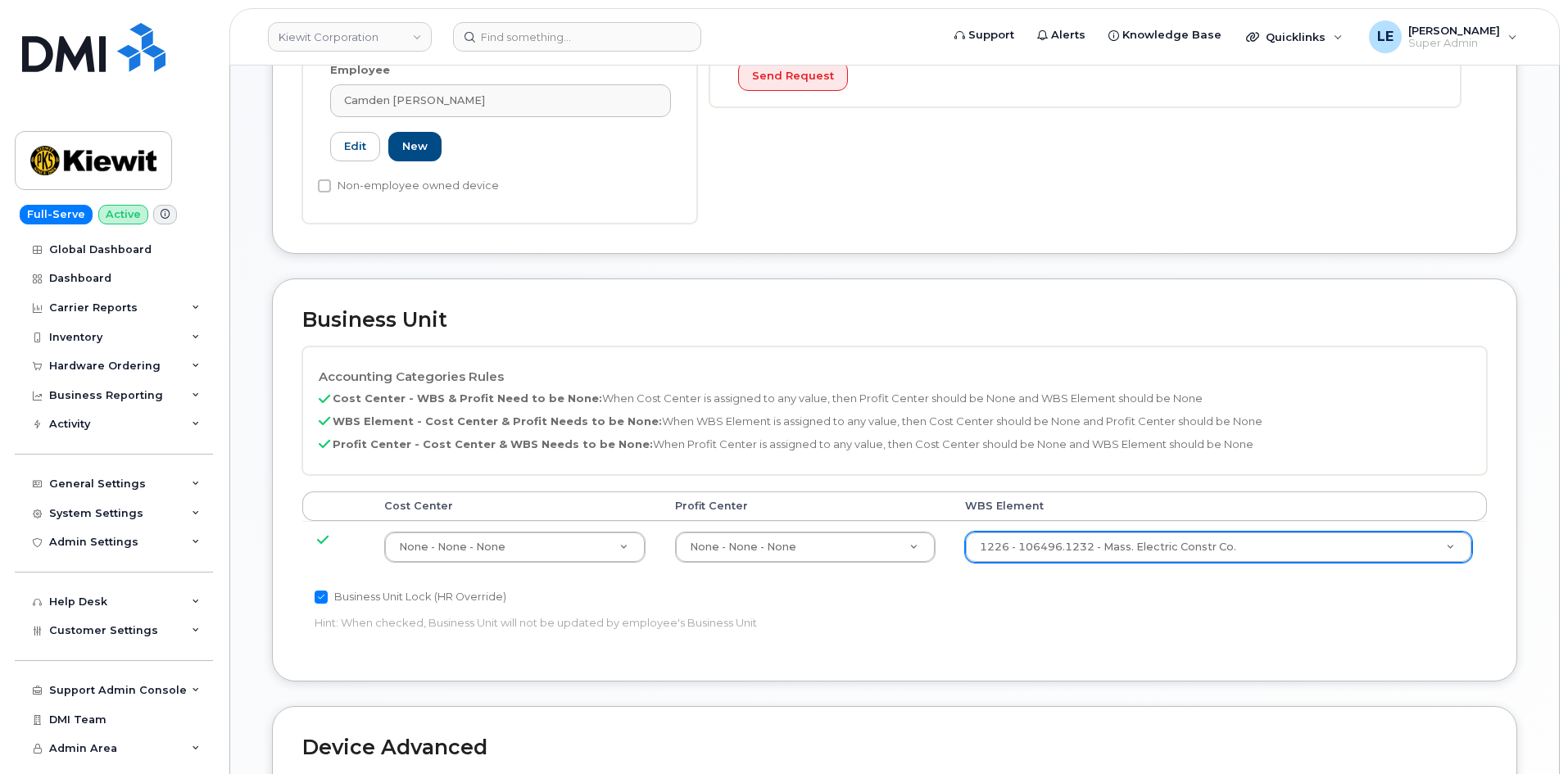
scroll to position [573, 0]
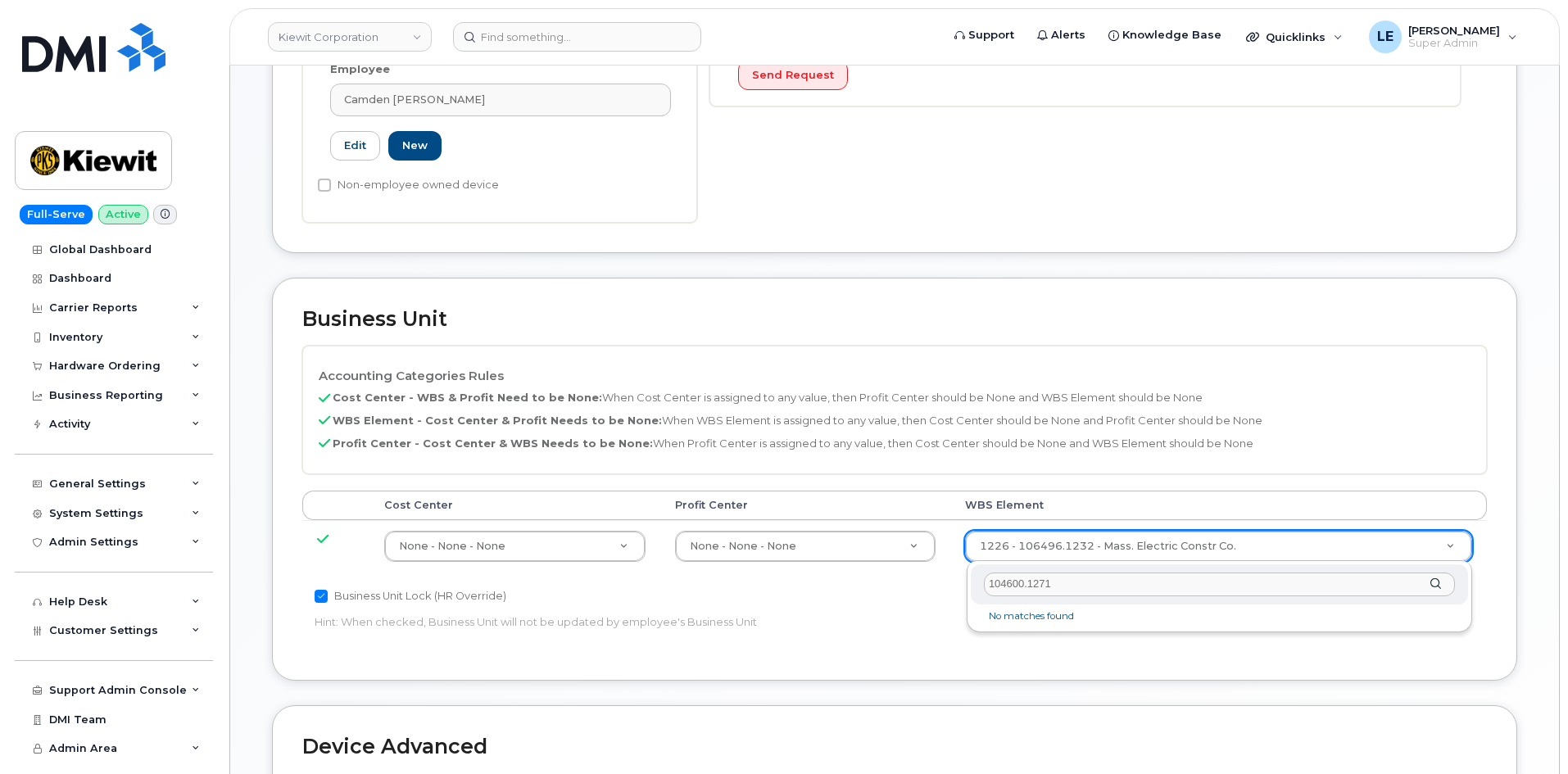
click at [989, 585] on input "104600.1271" at bounding box center [1218, 583] width 471 height 24
type input "104600.1271"
type input "35870839"
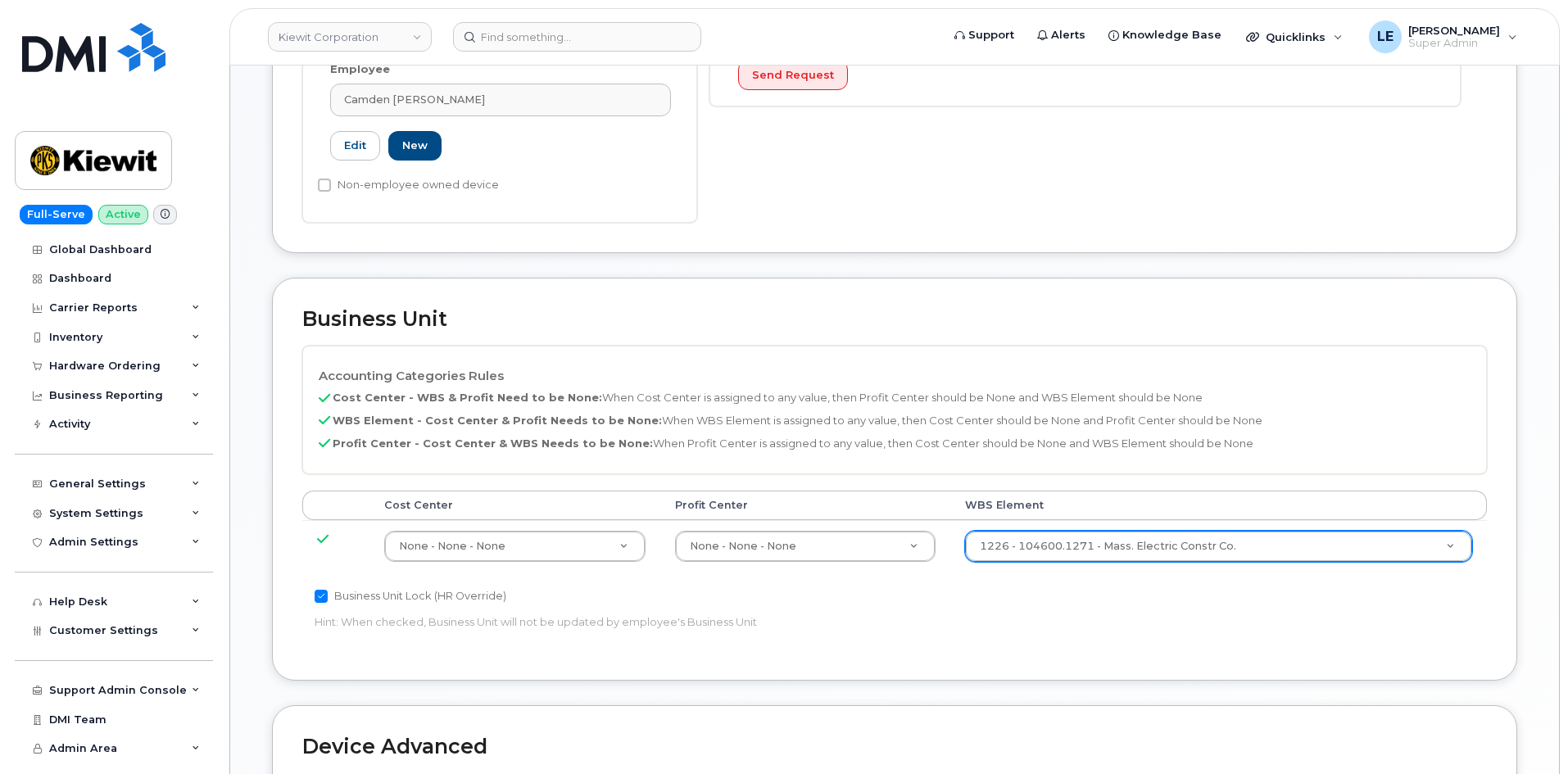
click at [1130, 610] on div "Accounting Categories Rules Cost Center - WBS & Profit Need to be None: When Co…" at bounding box center [894, 498] width 1185 height 305
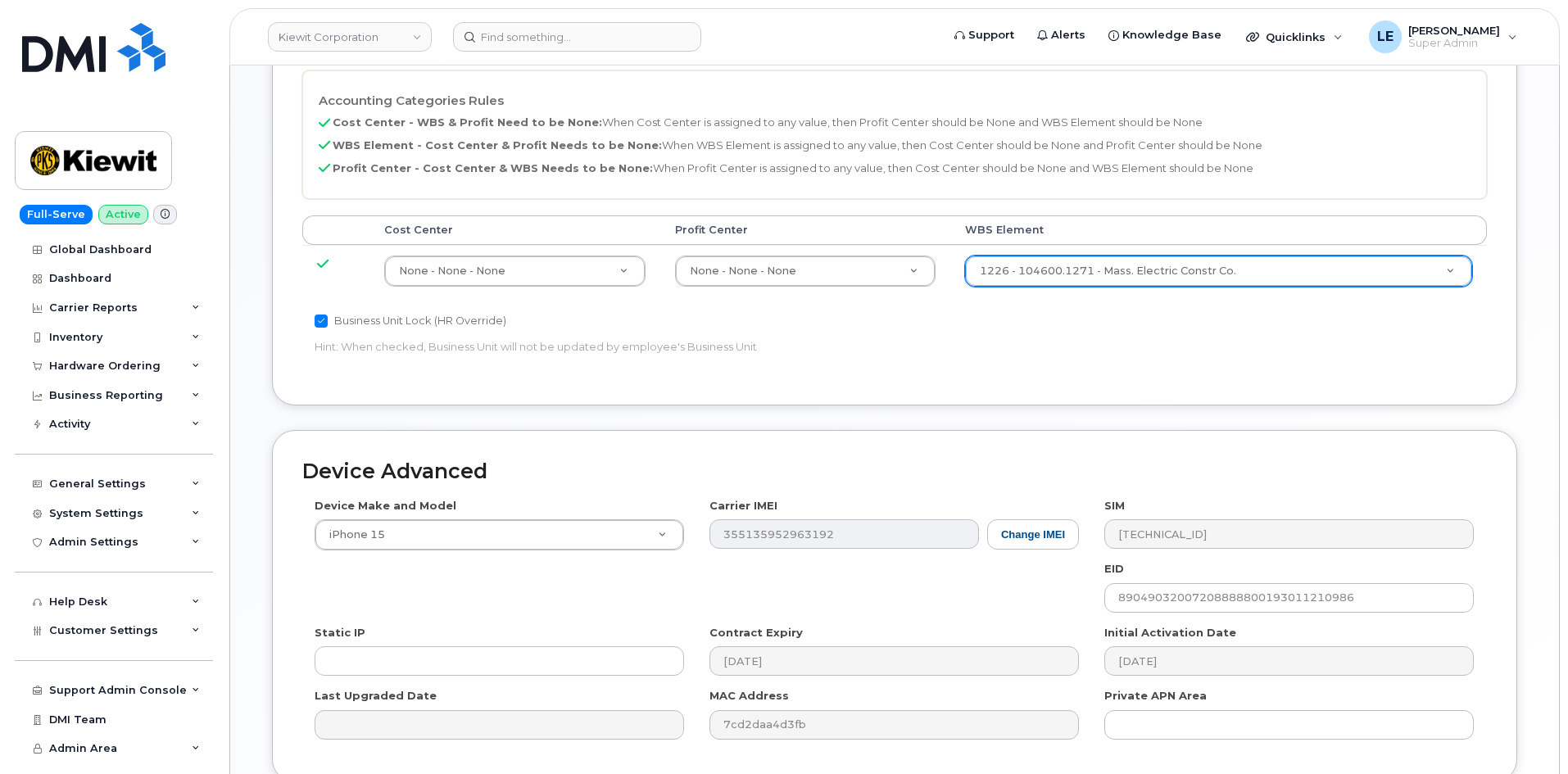
scroll to position [983, 0]
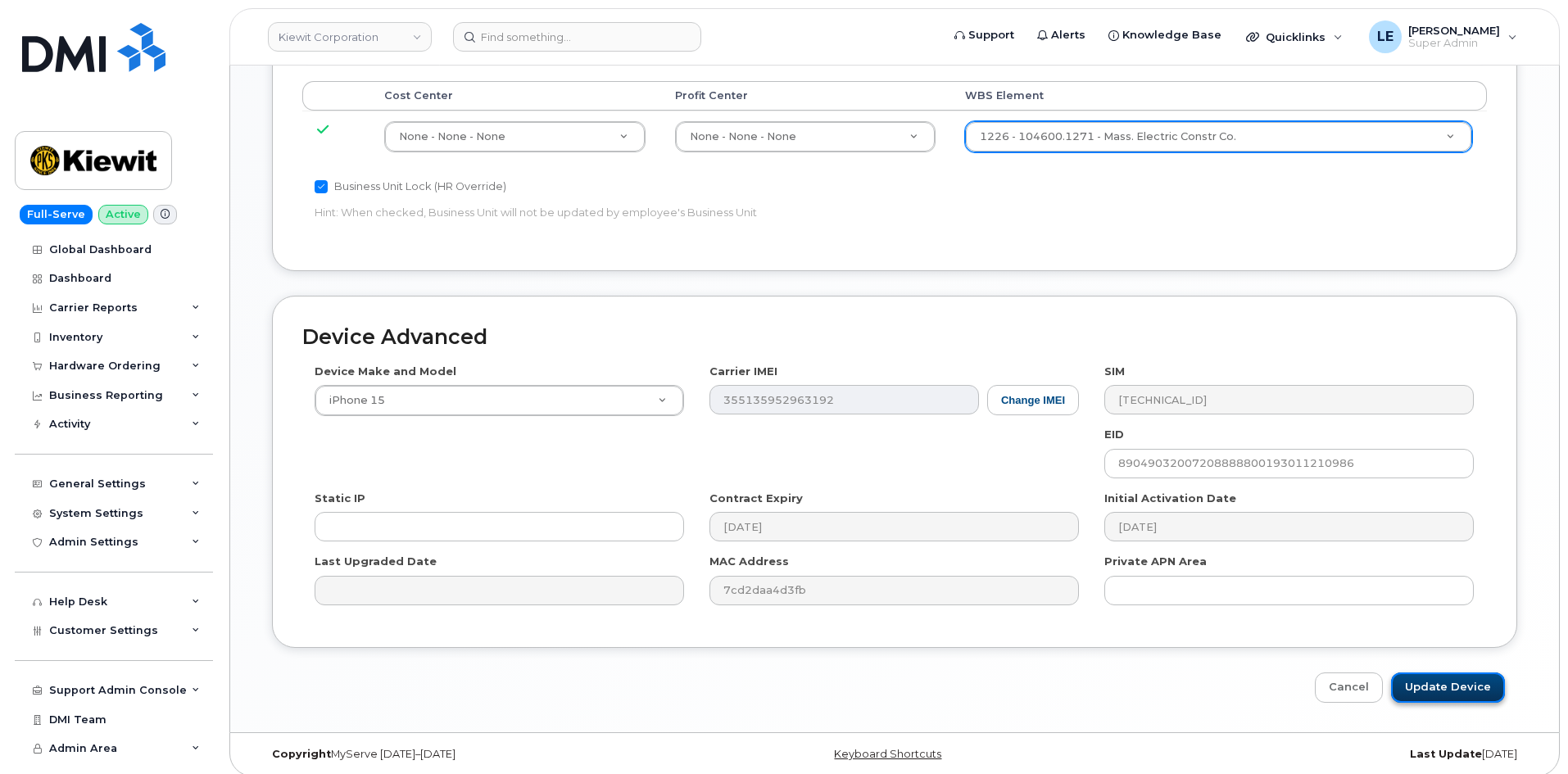
click at [1439, 686] on input "Update Device" at bounding box center [1447, 688] width 114 height 31
type input "Saving..."
